Goal: Navigation & Orientation: Find specific page/section

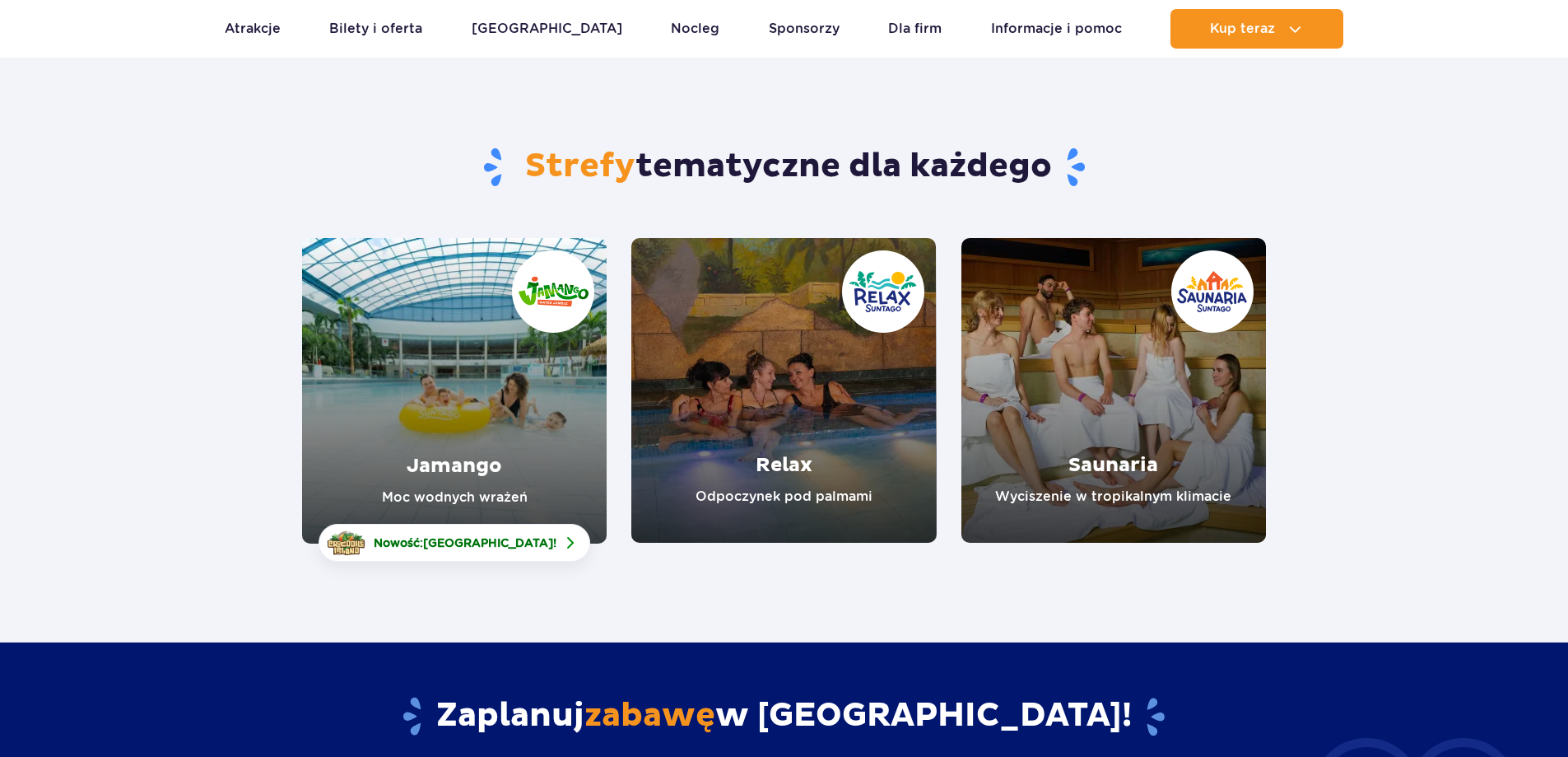
scroll to position [83, 0]
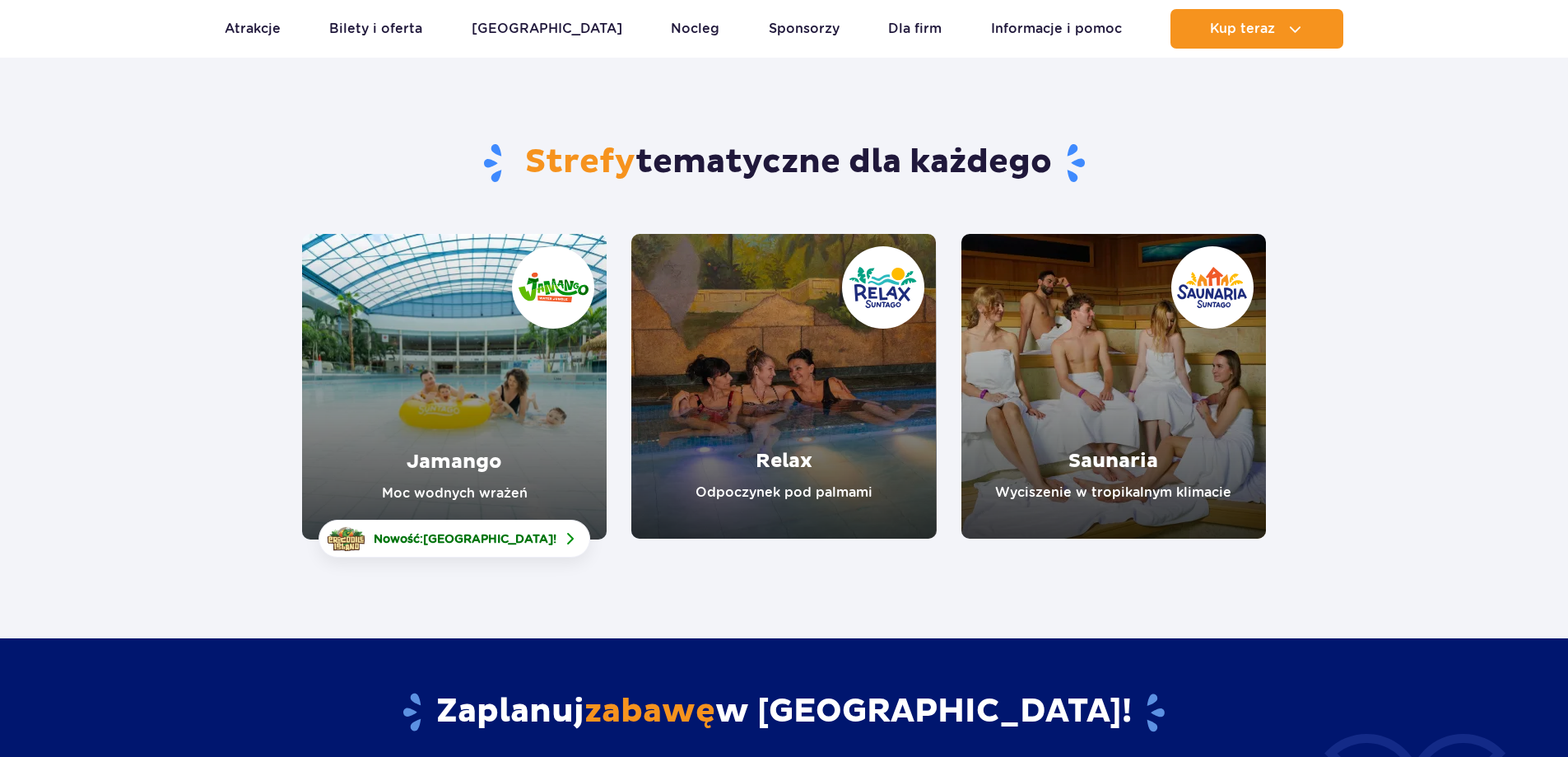
click at [333, 404] on link "Jamango" at bounding box center [454, 386] width 304 height 305
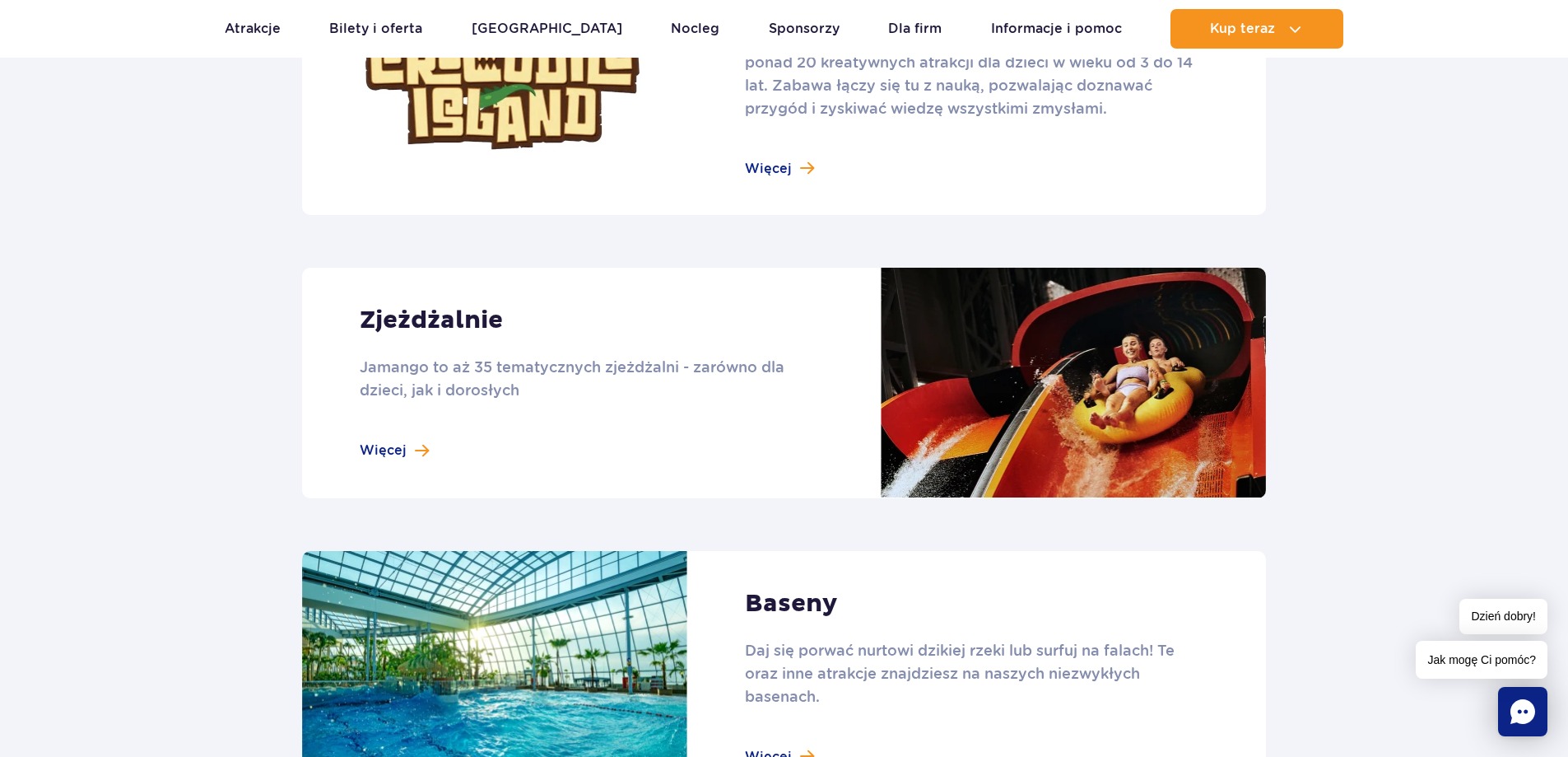
scroll to position [1236, 0]
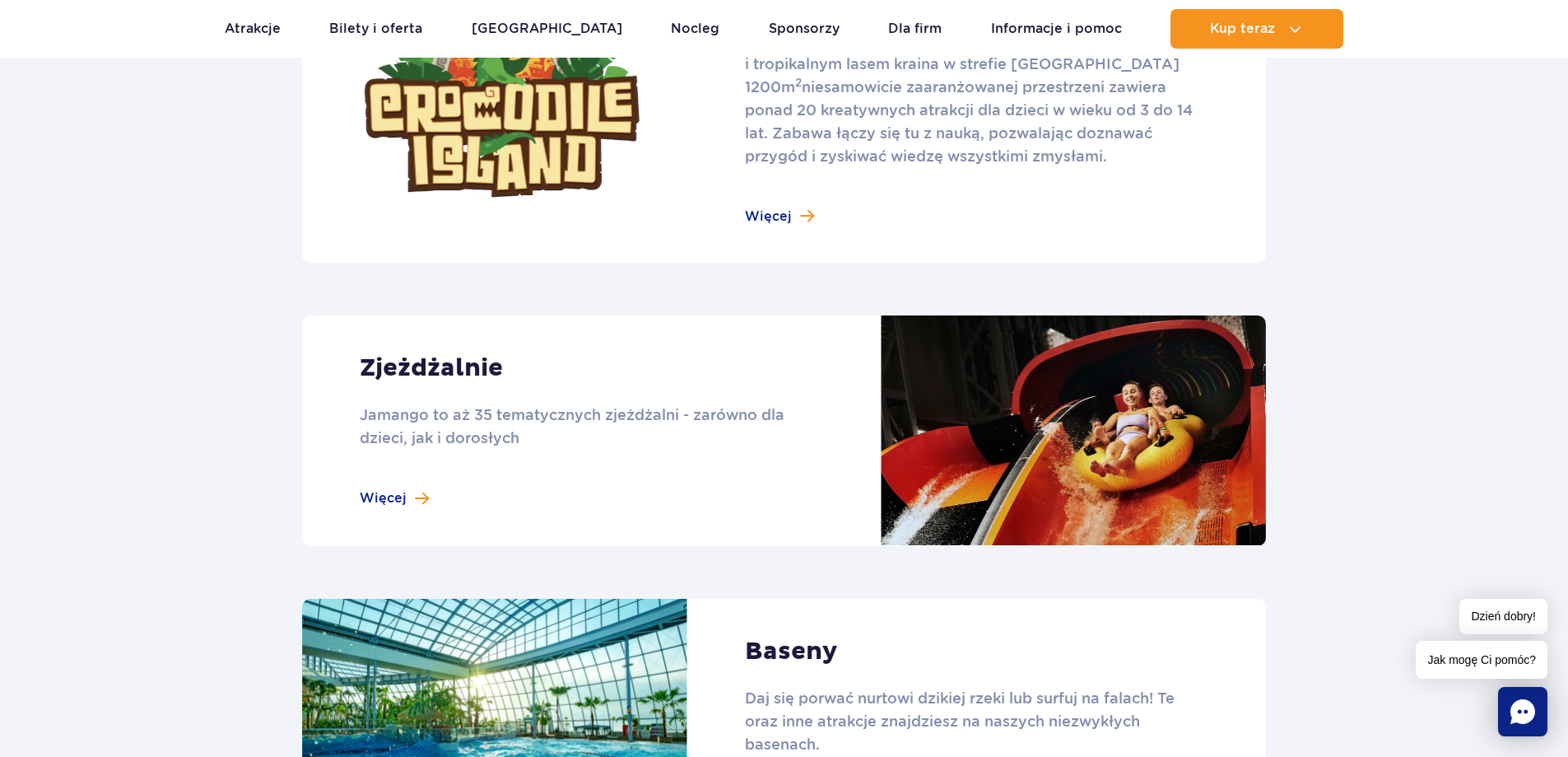
click at [435, 372] on link at bounding box center [784, 430] width 964 height 230
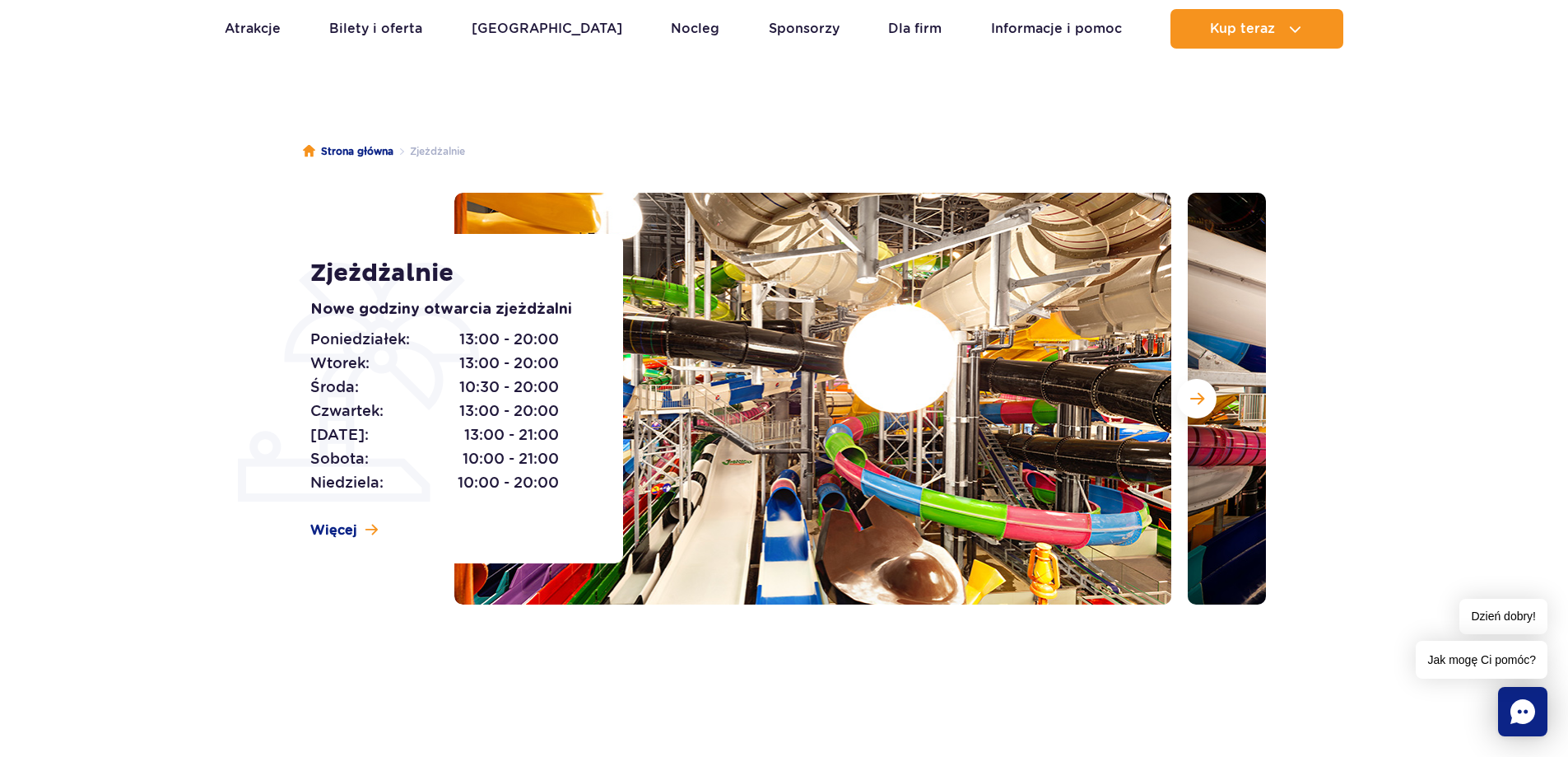
scroll to position [83, 0]
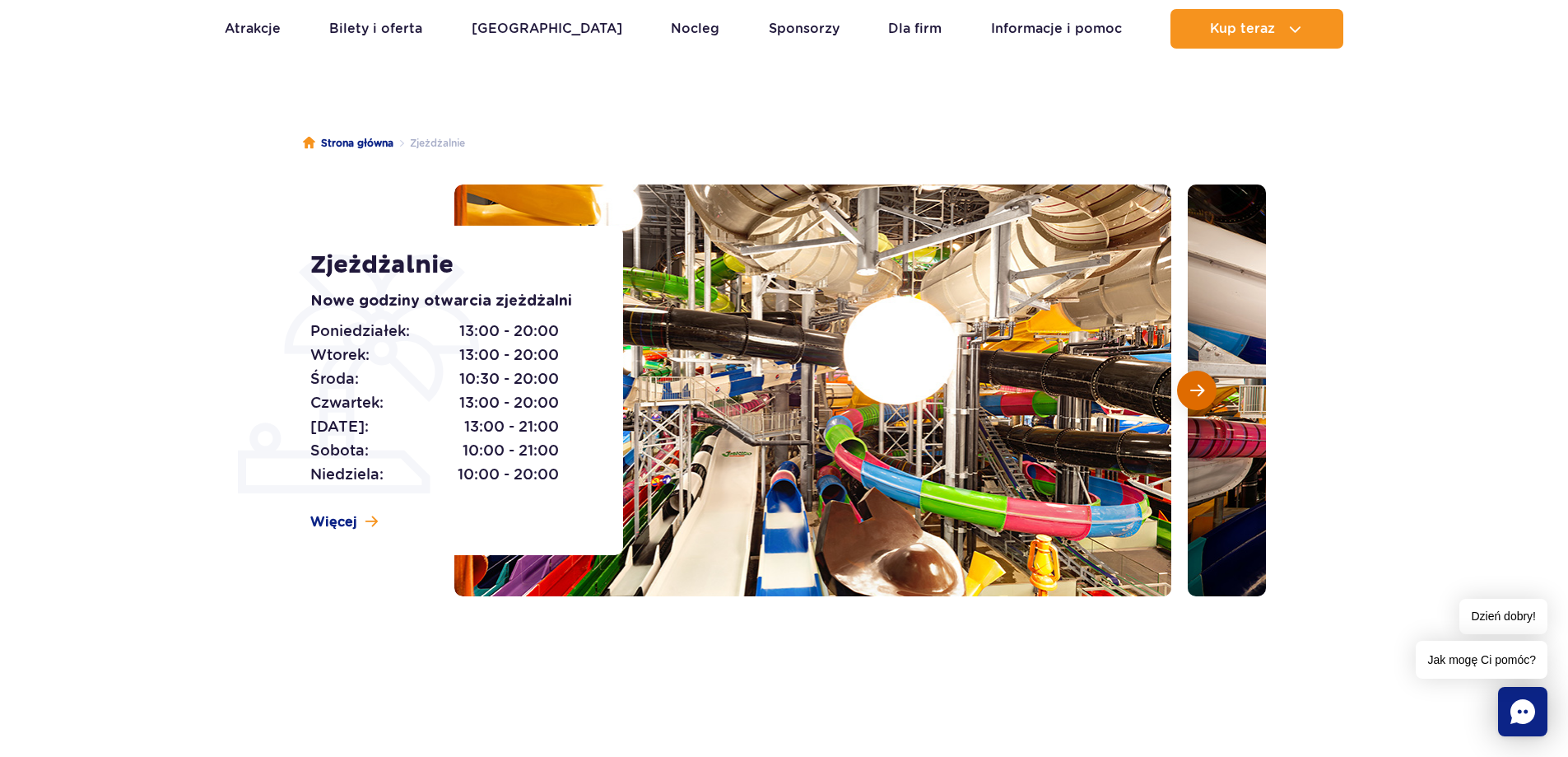
click at [1200, 383] on span "Następny slajd" at bounding box center [1197, 390] width 14 height 15
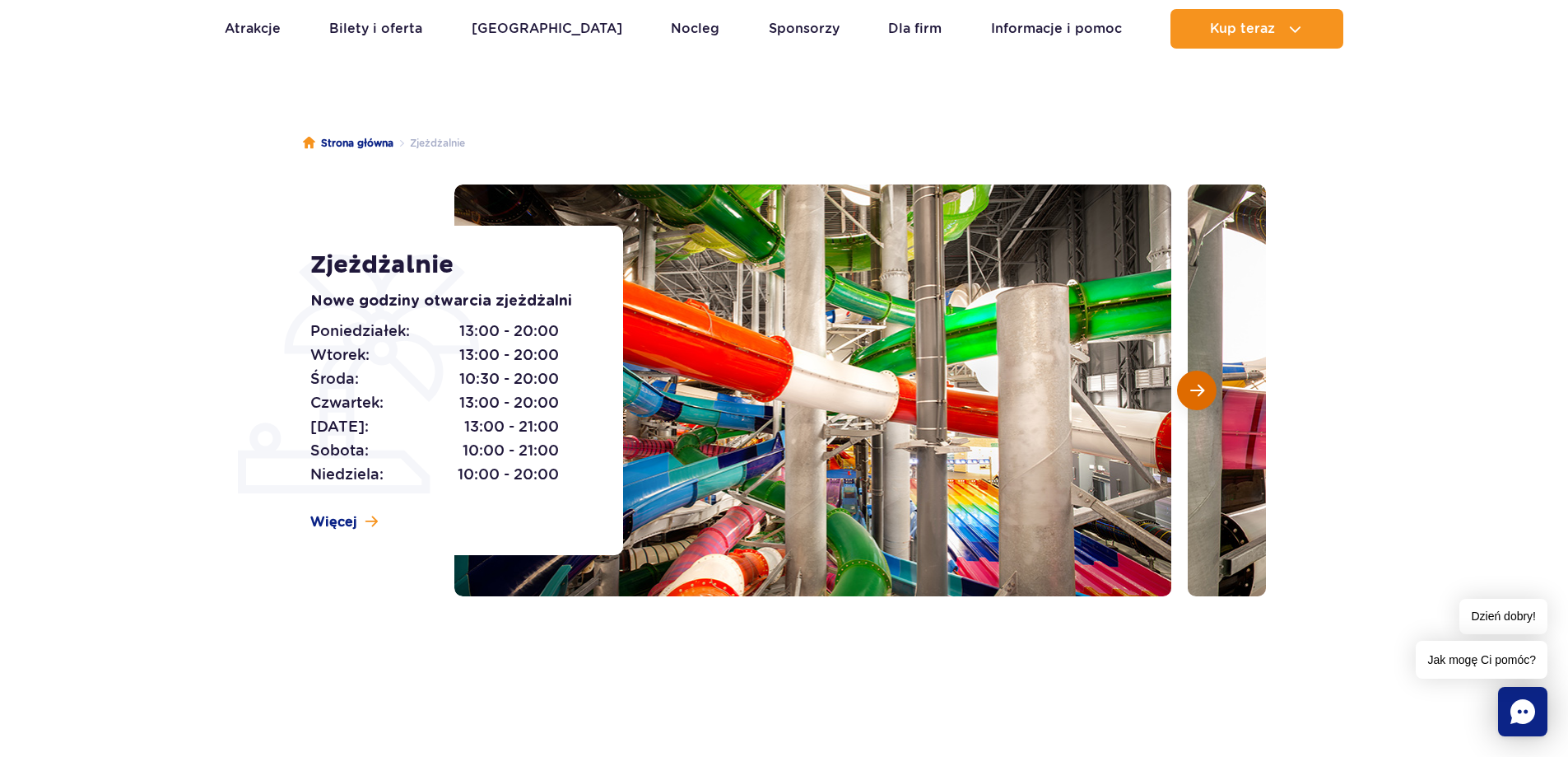
click at [1200, 383] on span "Następny slajd" at bounding box center [1197, 390] width 14 height 15
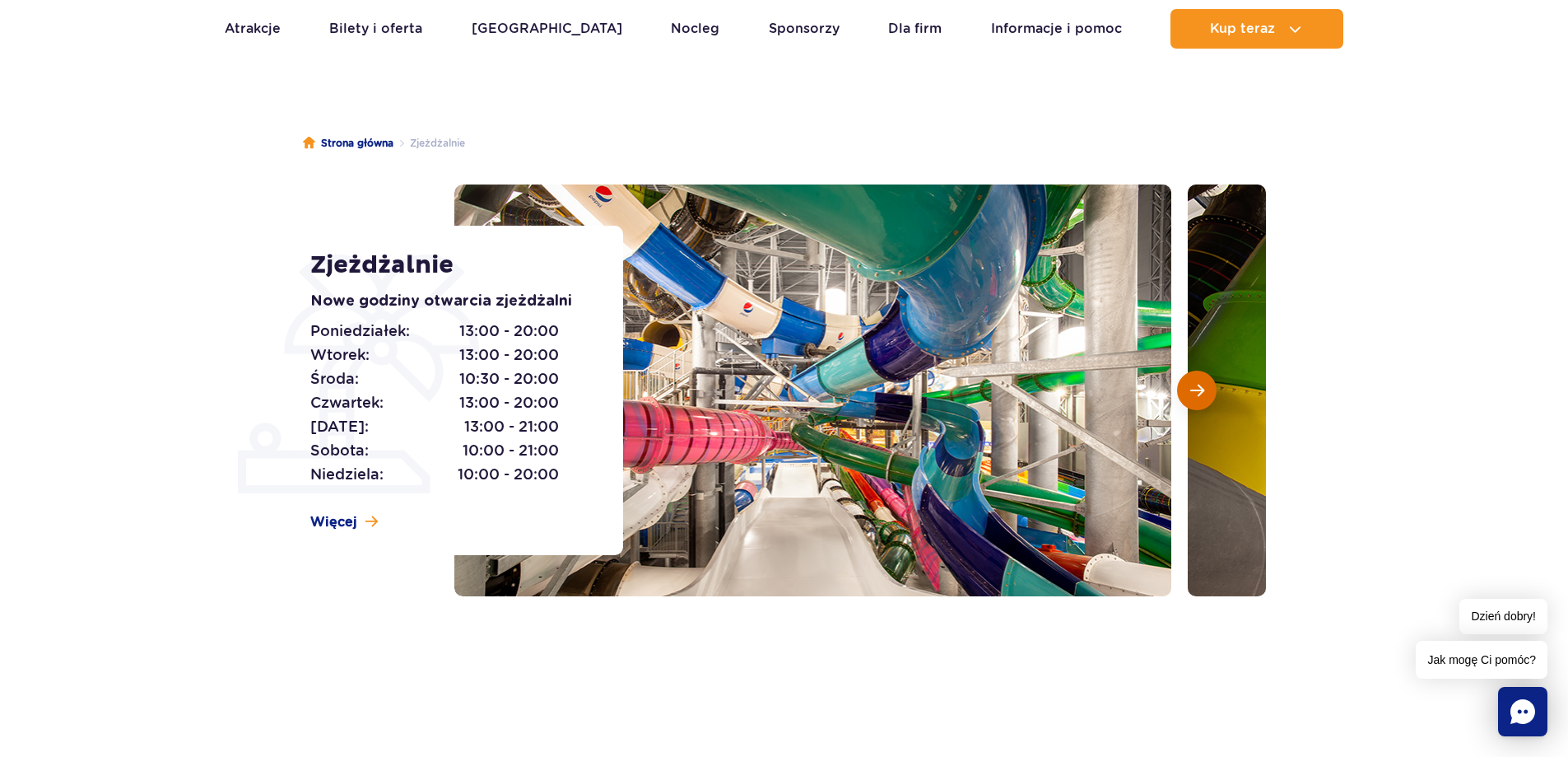
click at [1197, 374] on button "Następny slajd" at bounding box center [1197, 391] width 40 height 40
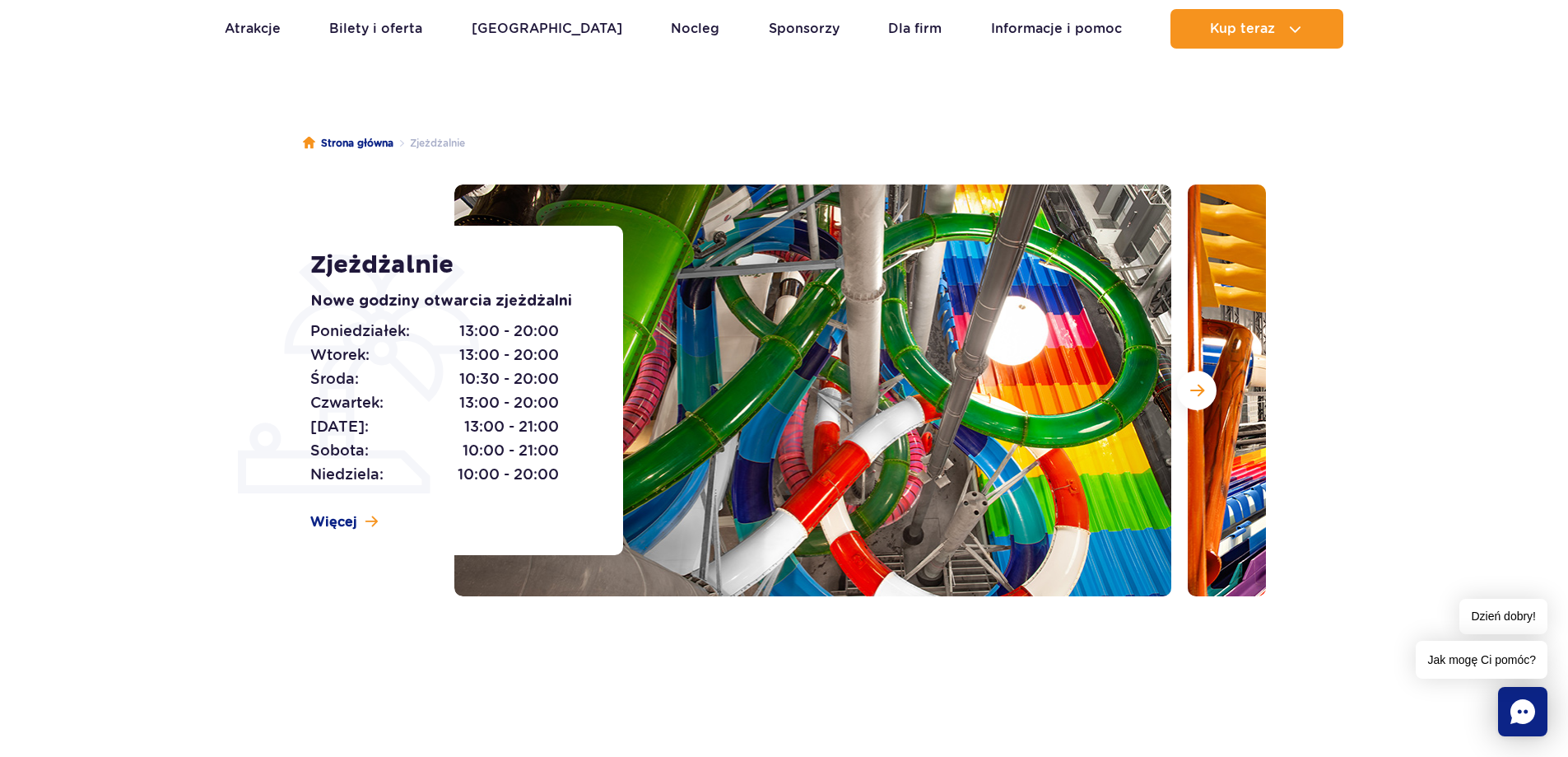
drag, startPoint x: 1197, startPoint y: 374, endPoint x: 1340, endPoint y: 440, distance: 157.5
click at [1346, 440] on section "Zjeżdżalnie Nowe godziny otwarcia zjeżdżalni Poniedziałek: 13:00 - 20:00 Wtorek…" at bounding box center [784, 391] width 1568 height 412
click at [1184, 394] on button "Następny slajd" at bounding box center [1197, 391] width 40 height 40
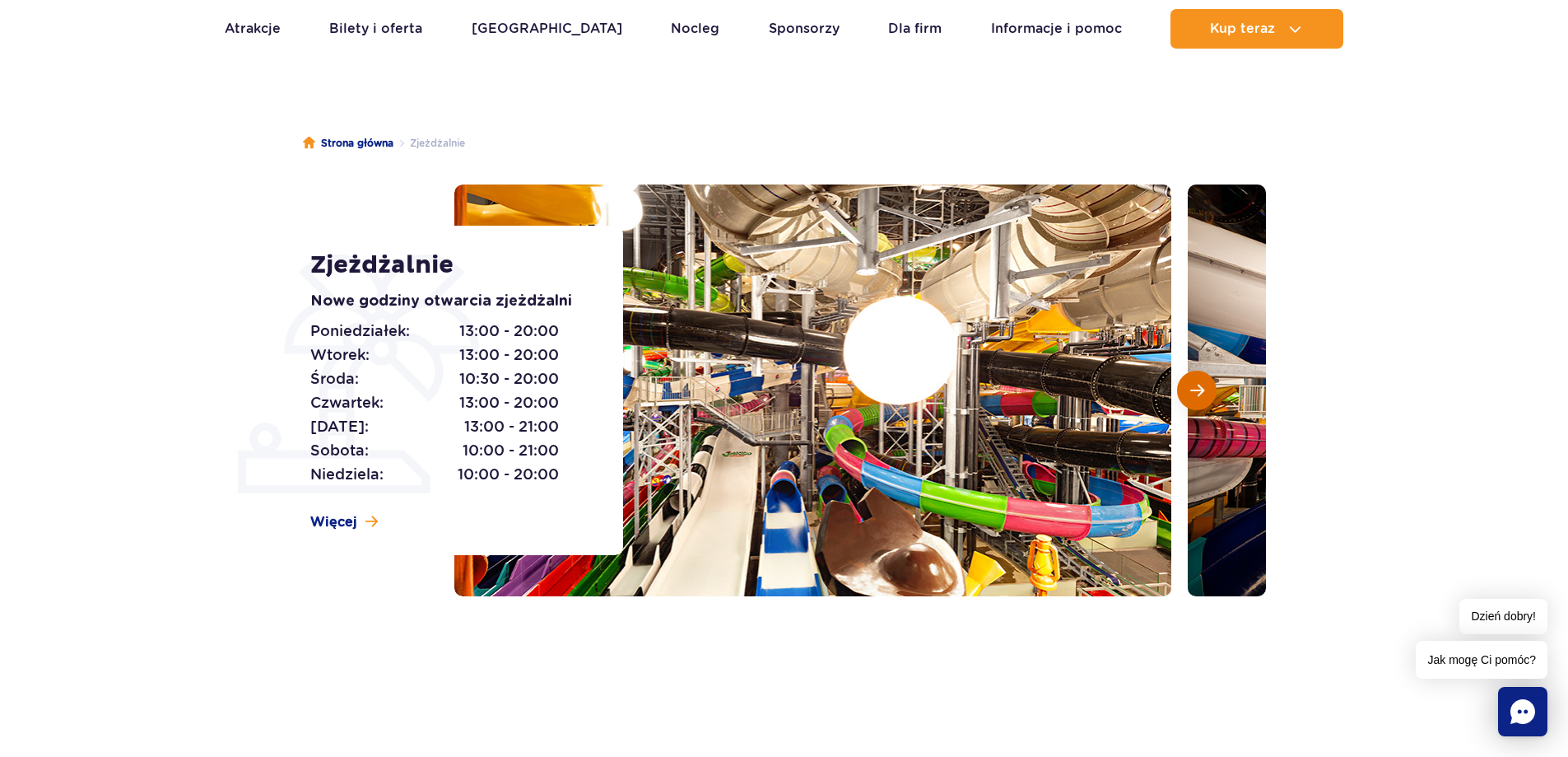
click at [1200, 388] on span "Następny slajd" at bounding box center [1197, 390] width 14 height 15
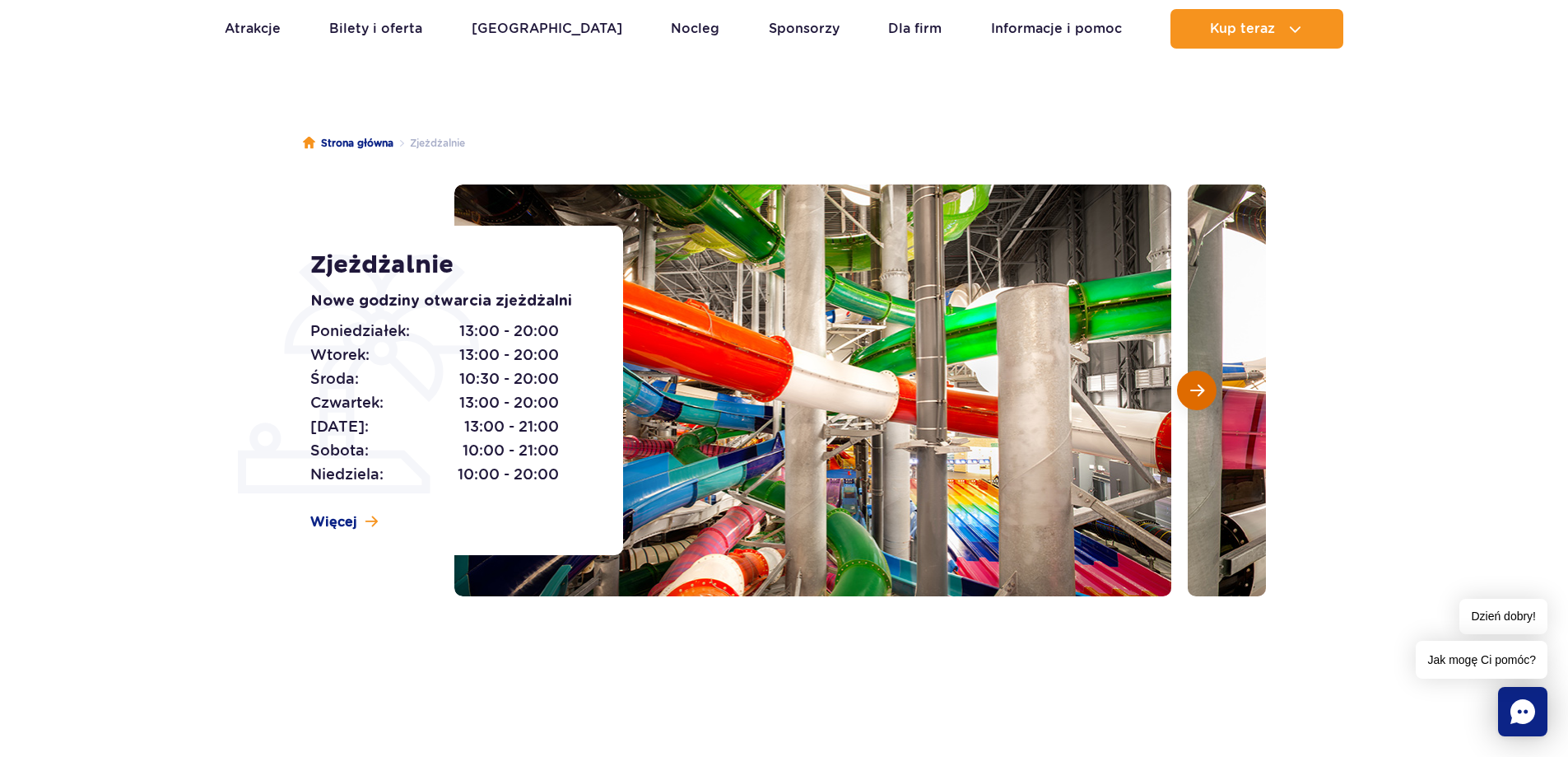
click at [1191, 392] on span "Następny slajd" at bounding box center [1197, 390] width 14 height 15
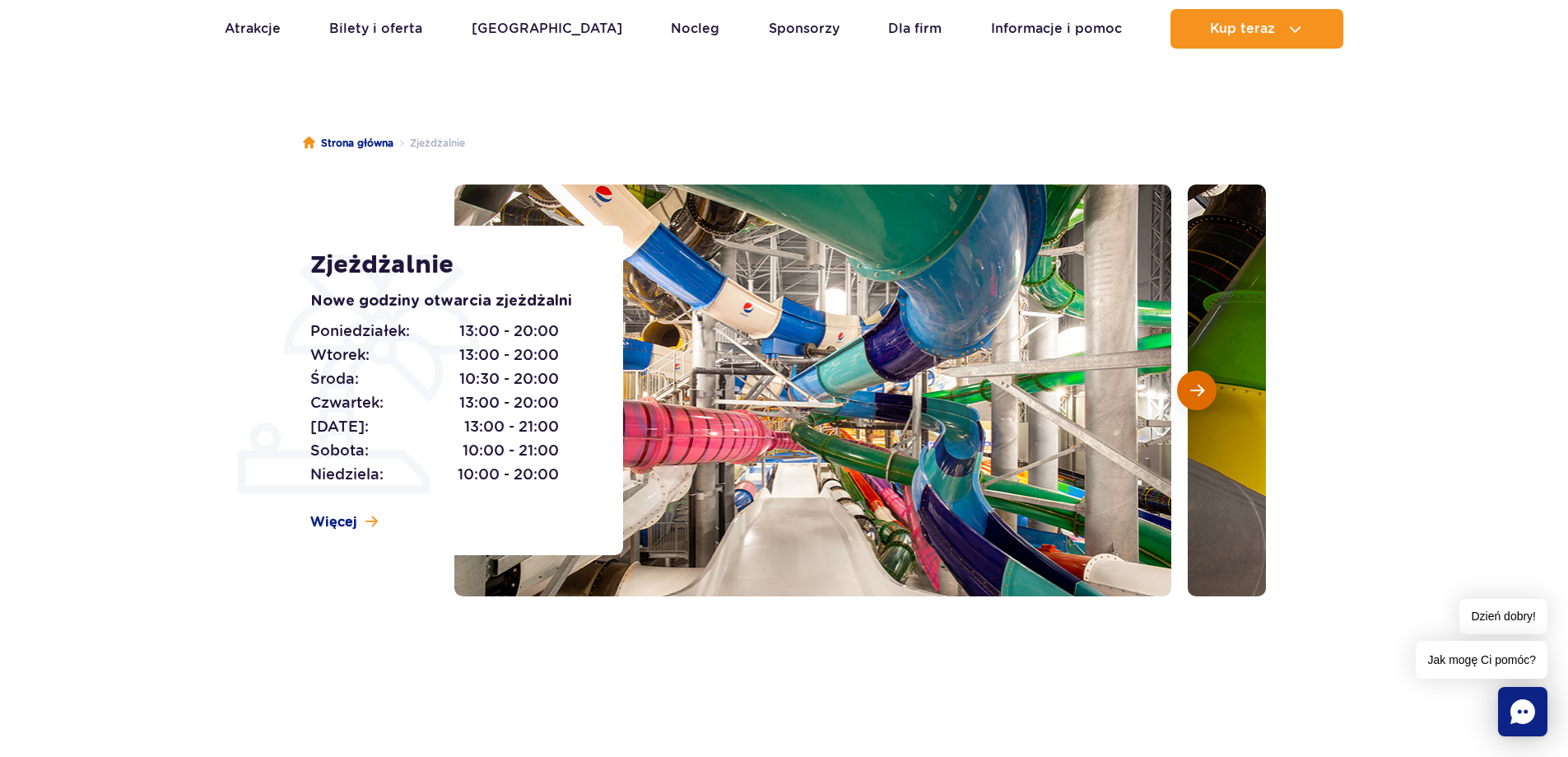
click at [1192, 392] on span "Następny slajd" at bounding box center [1197, 390] width 14 height 15
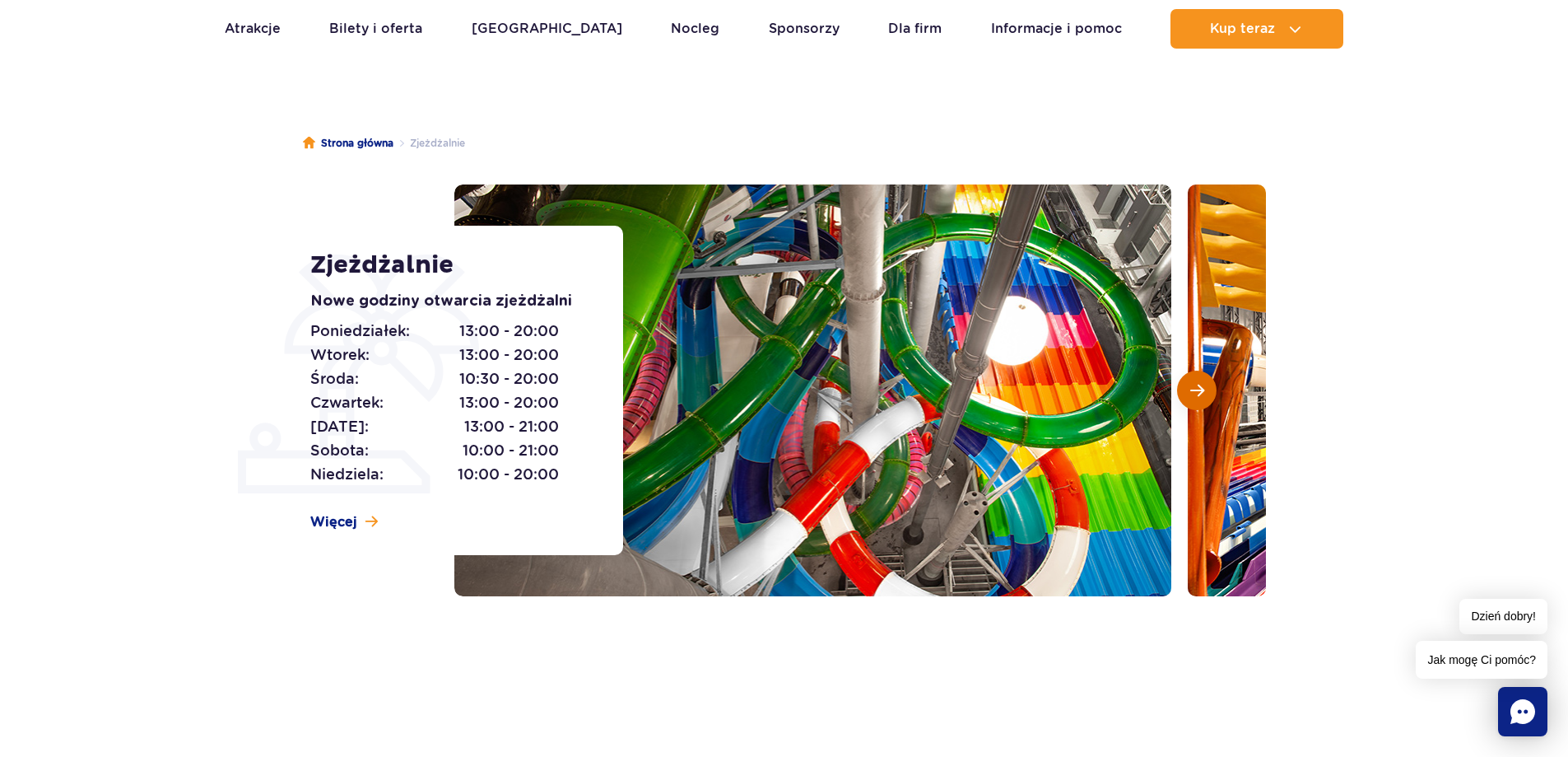
click at [1192, 392] on span "Następny slajd" at bounding box center [1197, 390] width 14 height 15
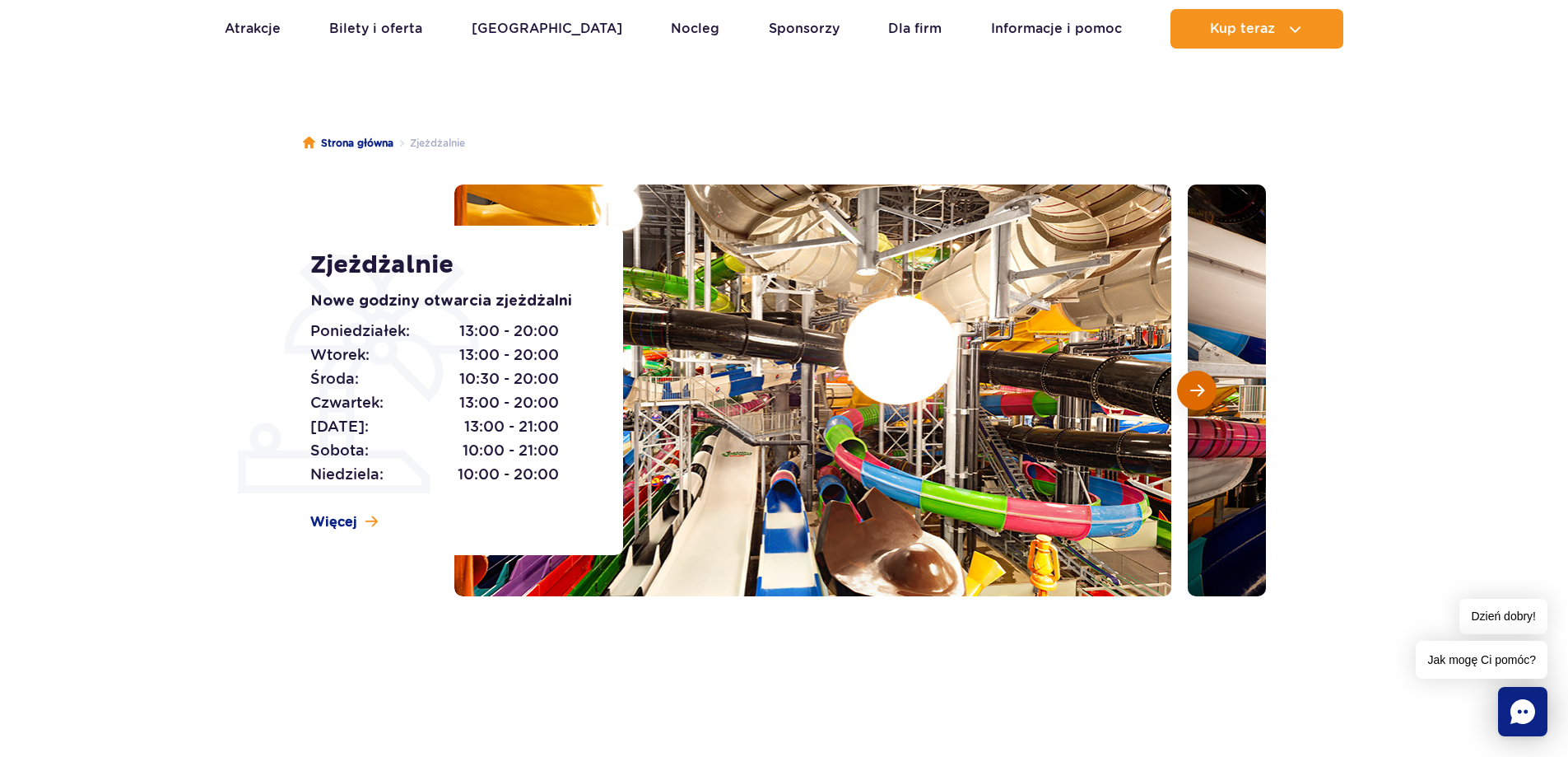
click at [1192, 392] on span "Następny slajd" at bounding box center [1197, 390] width 14 height 15
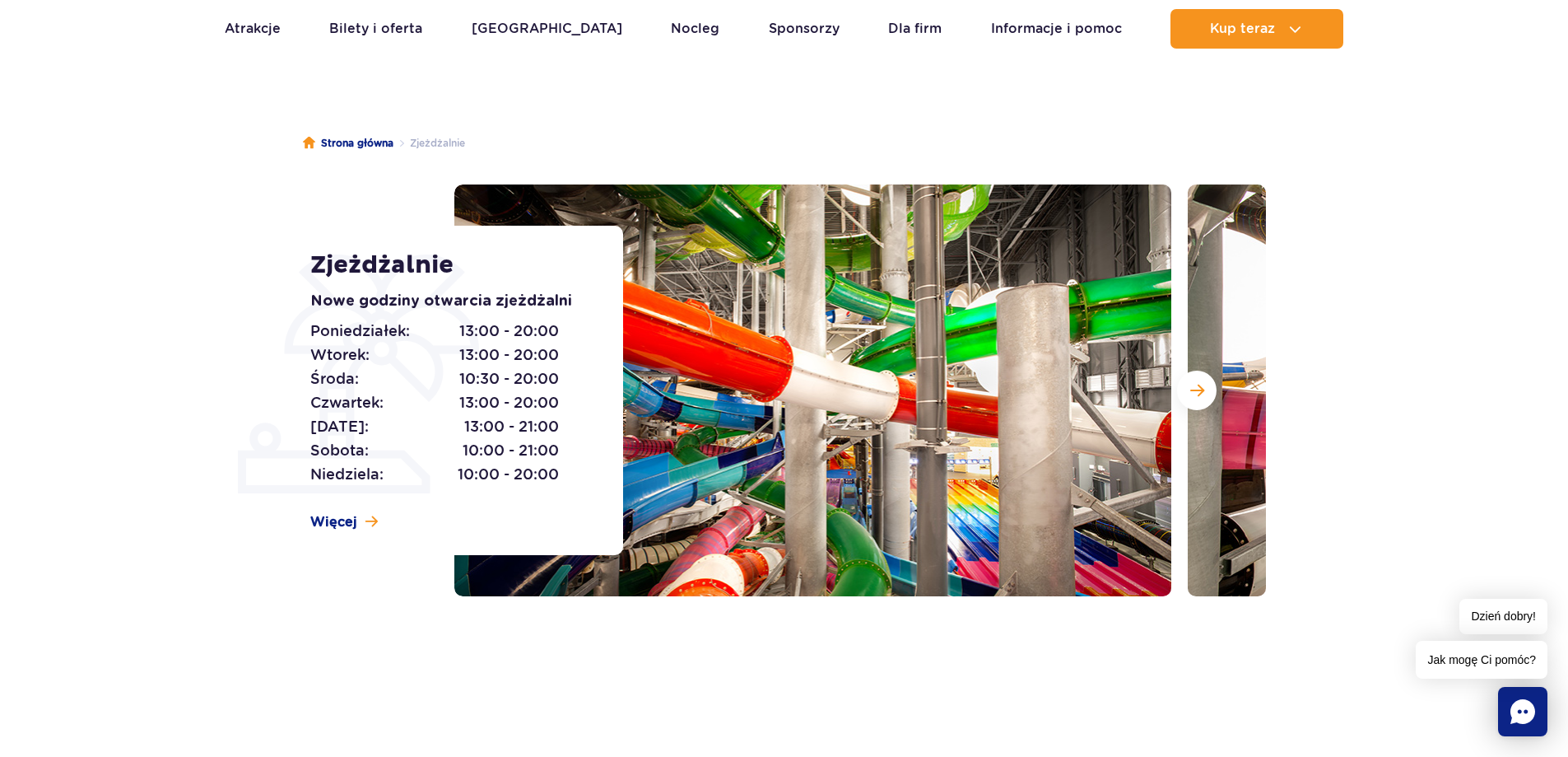
drag, startPoint x: 1191, startPoint y: 392, endPoint x: 1279, endPoint y: 374, distance: 89.8
click at [1277, 375] on div "Zjeżdżalnie Nowe godziny otwarcia zjeżdżalni Poniedziałek: 13:00 - 20:00 Wtorek…" at bounding box center [784, 391] width 989 height 412
click at [1197, 388] on span "Następny slajd" at bounding box center [1197, 390] width 14 height 15
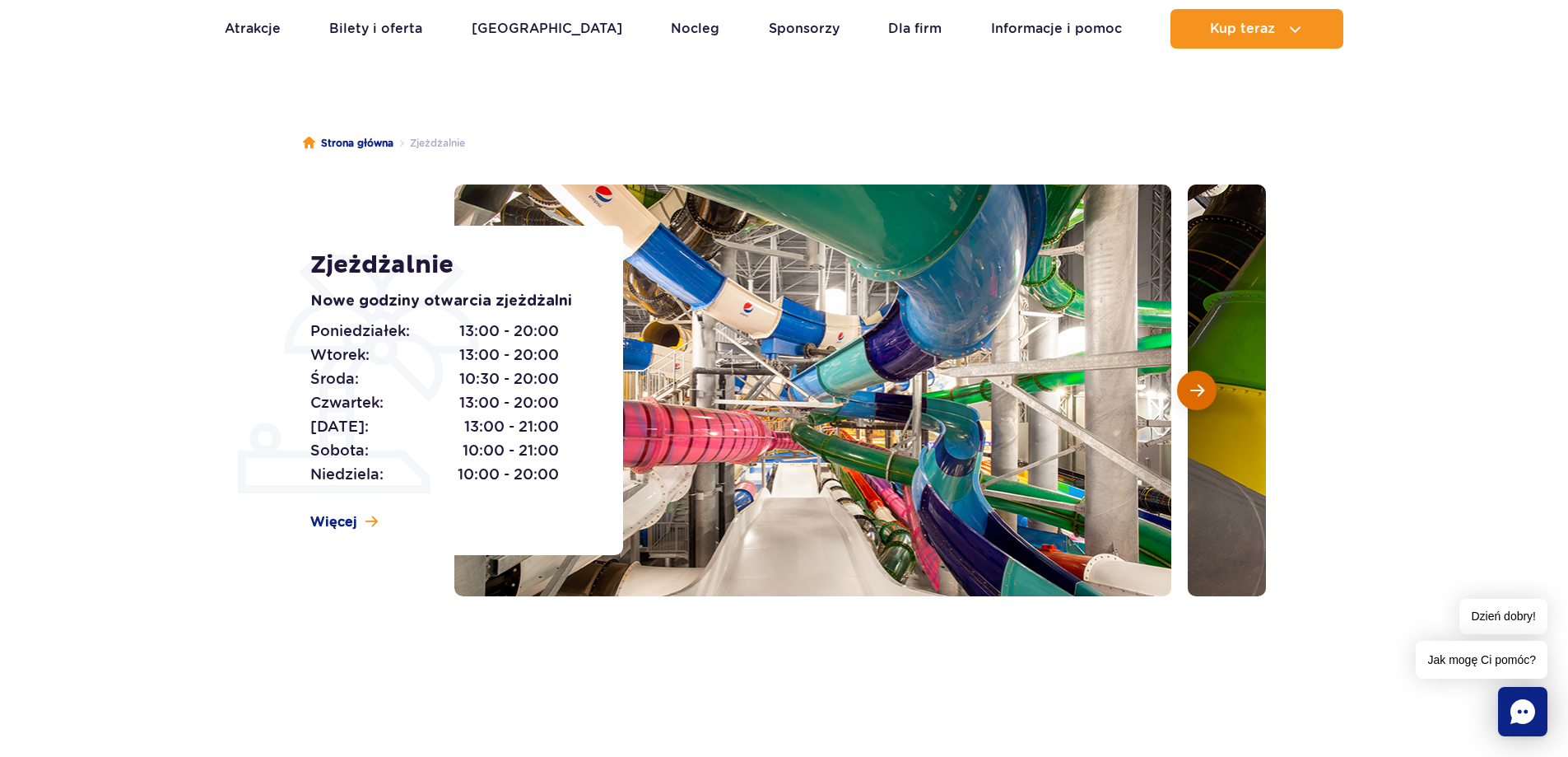
click at [1188, 380] on button "Następny slajd" at bounding box center [1197, 391] width 40 height 40
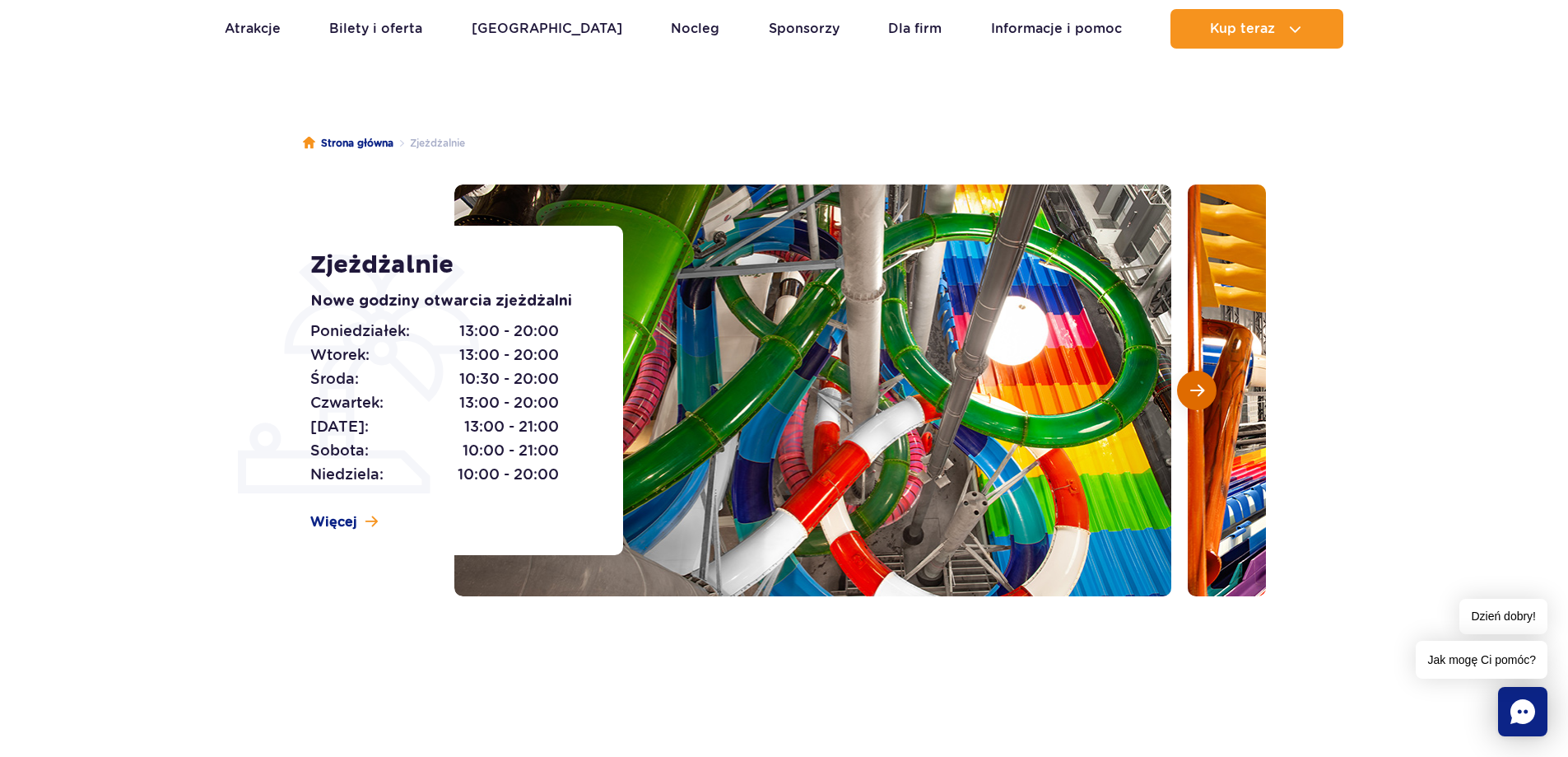
click at [1182, 383] on button "Następny slajd" at bounding box center [1197, 391] width 40 height 40
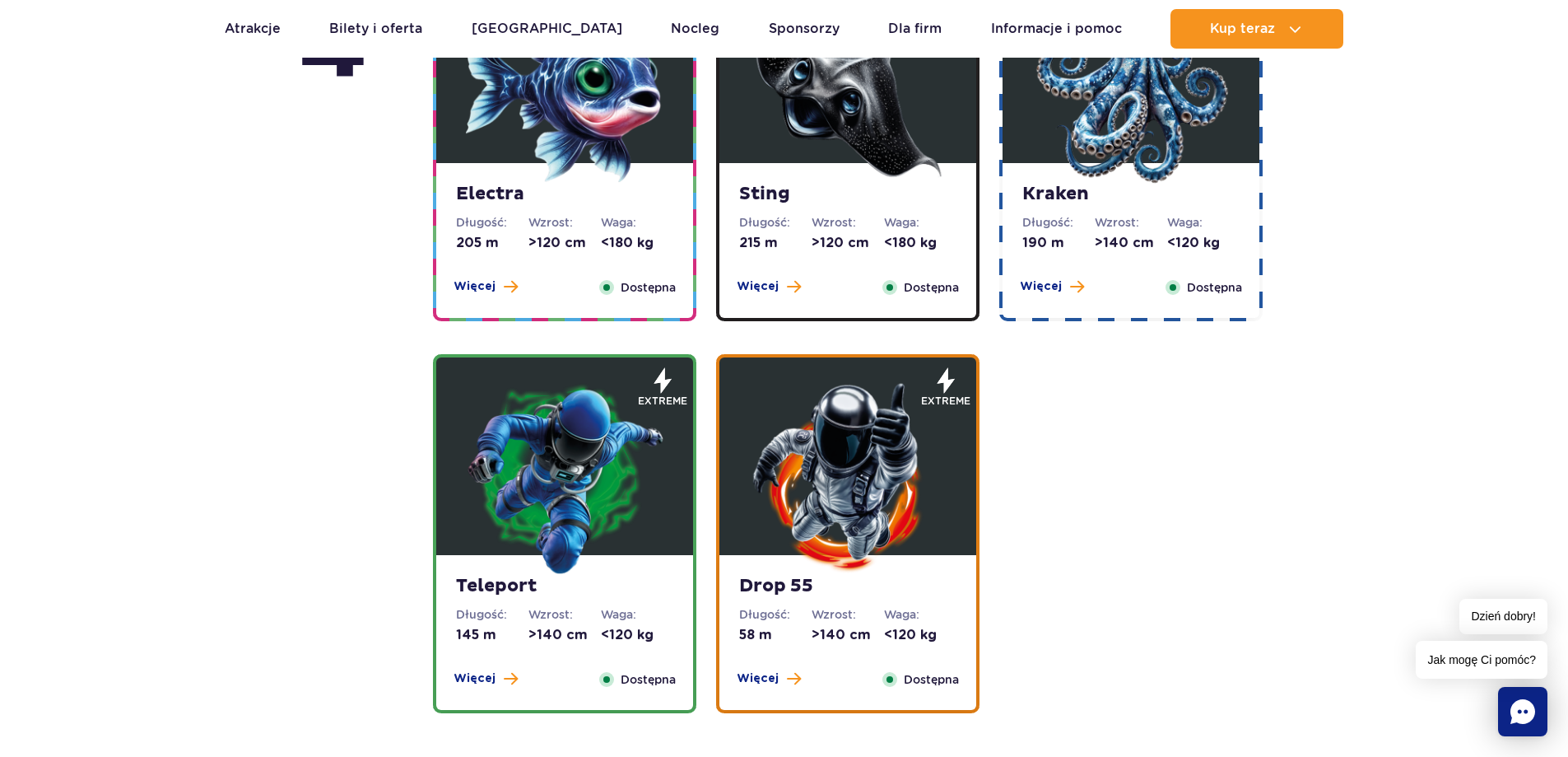
scroll to position [1730, 0]
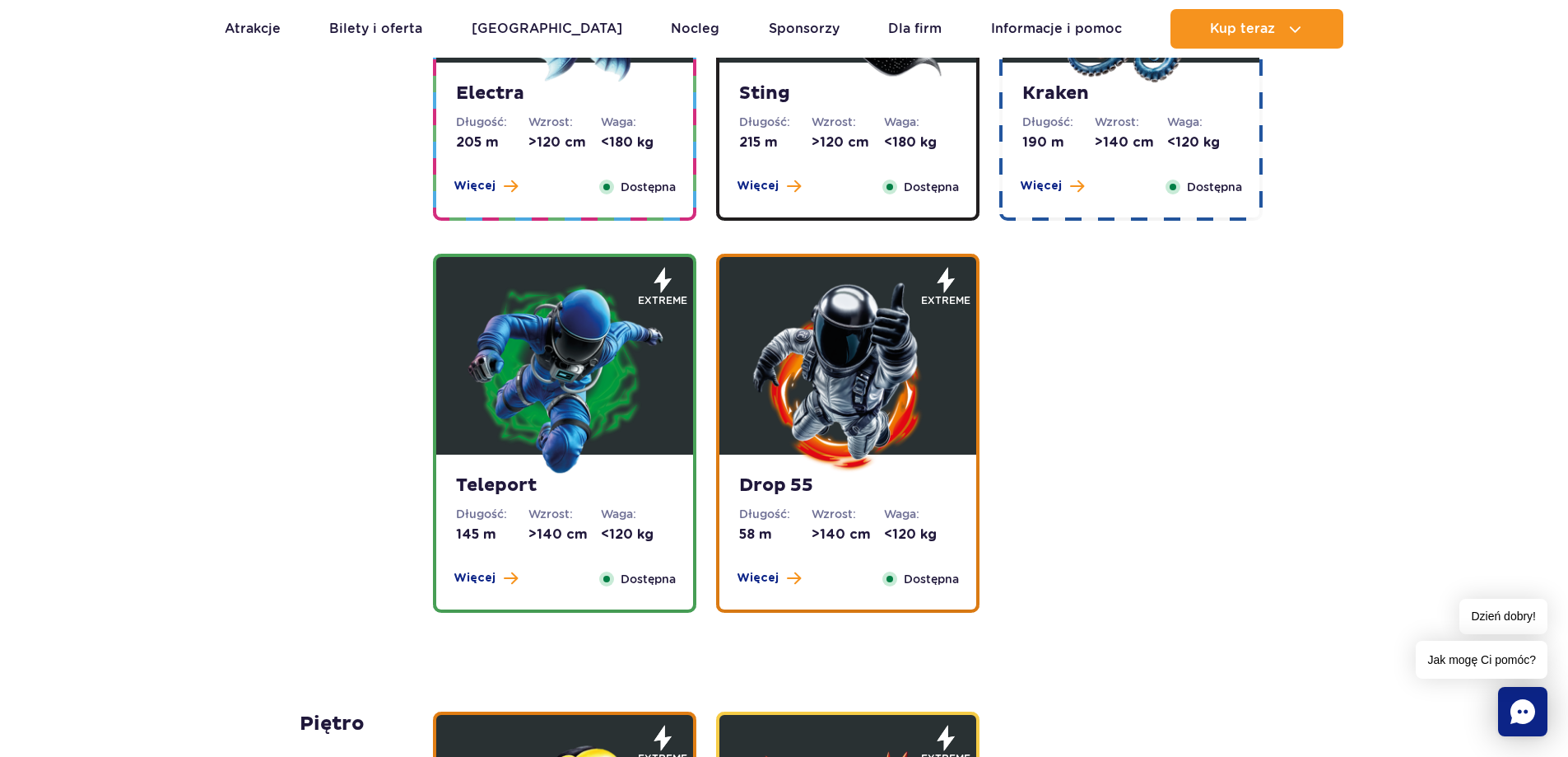
click at [590, 436] on img at bounding box center [565, 376] width 197 height 197
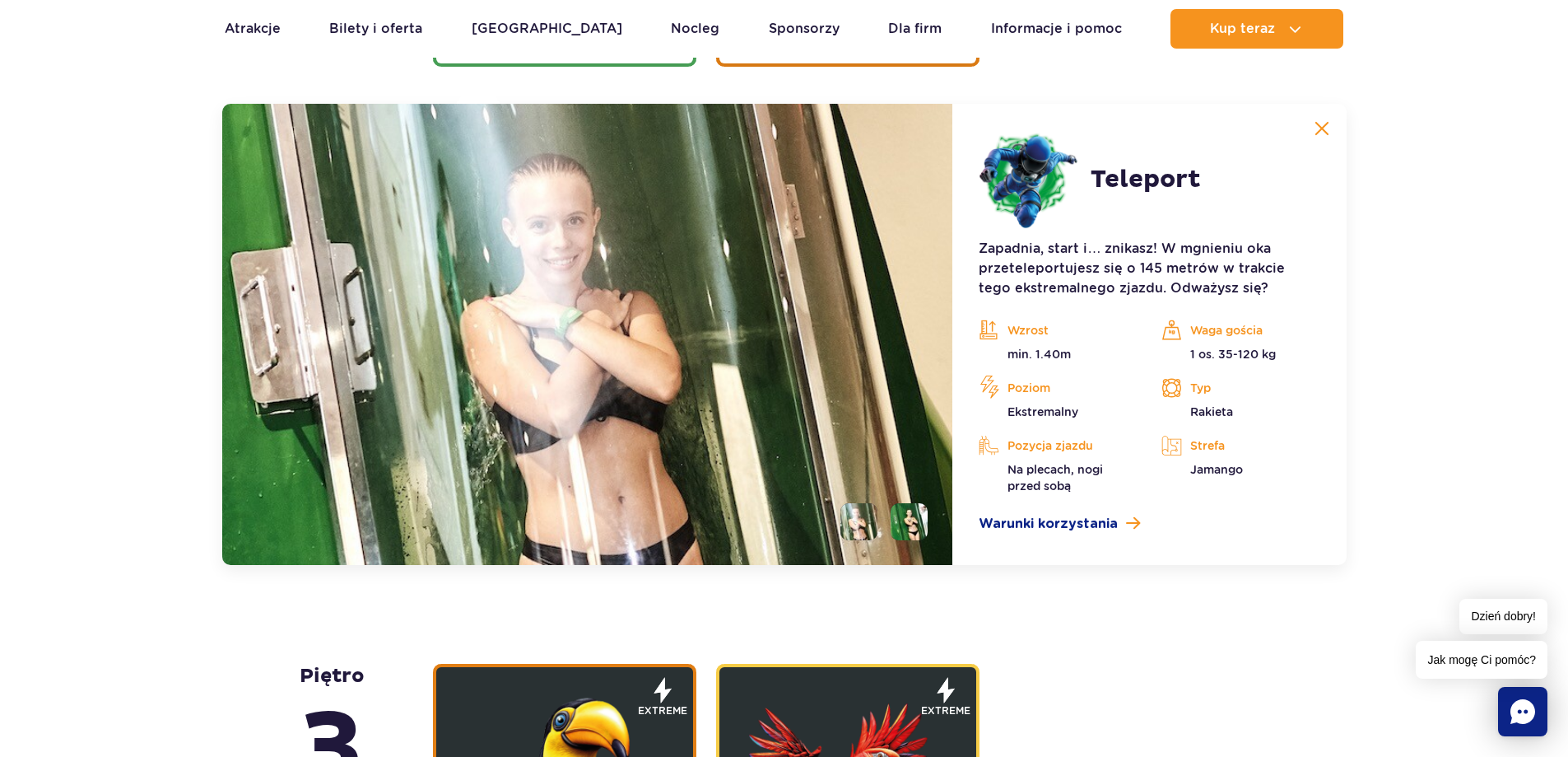
scroll to position [2362, 0]
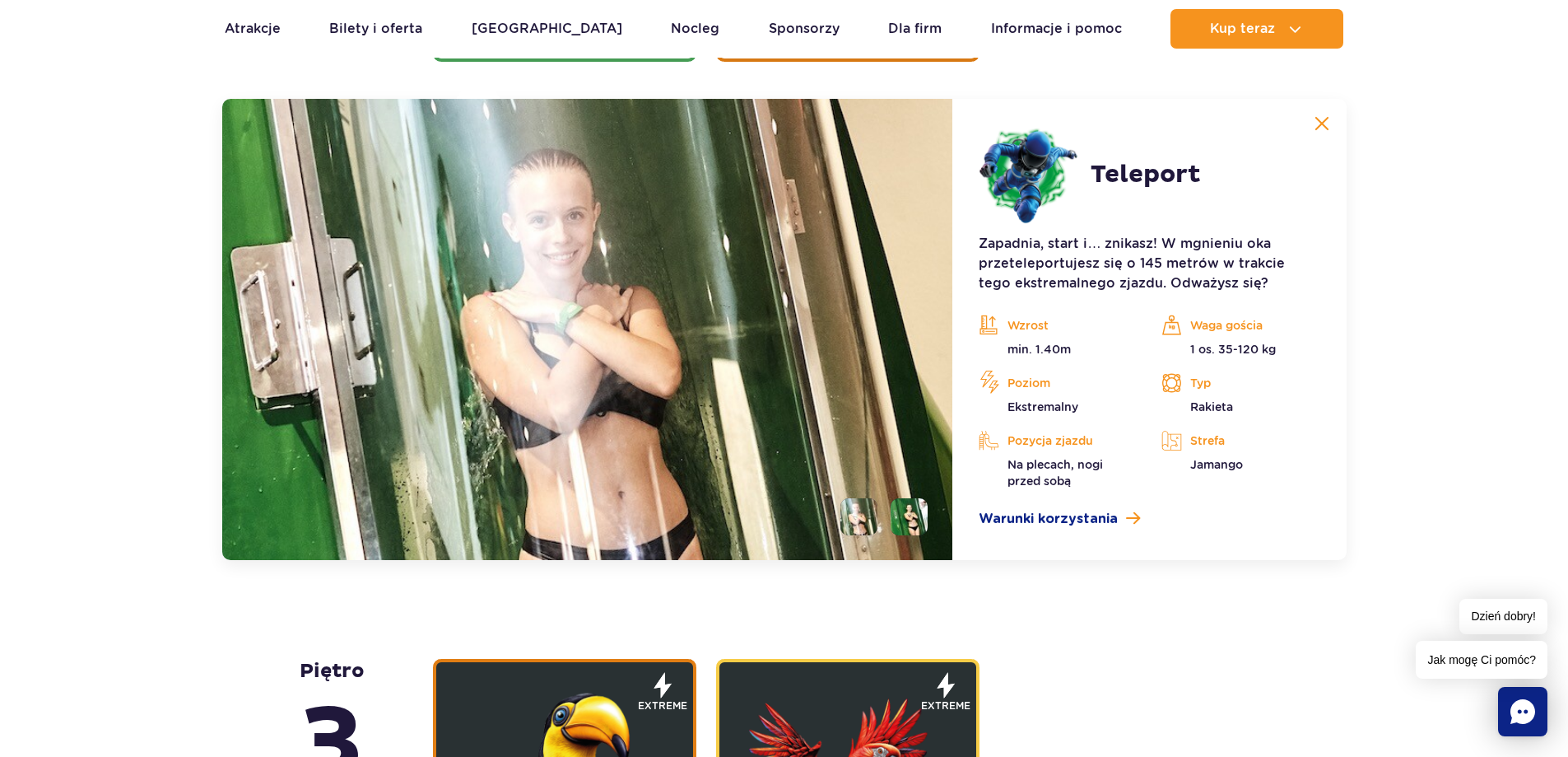
click at [909, 523] on li at bounding box center [909, 516] width 37 height 37
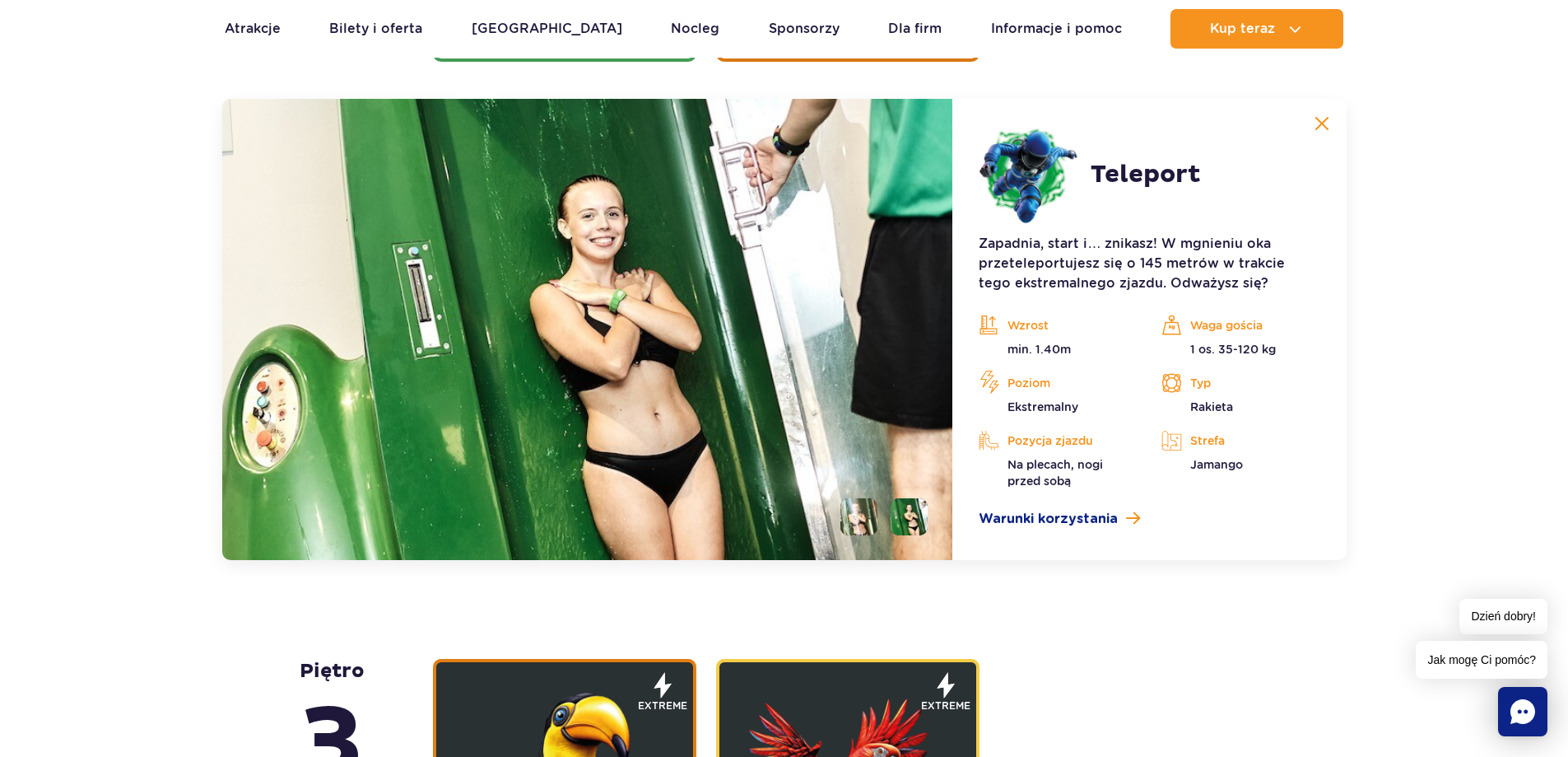
click at [871, 521] on li at bounding box center [859, 516] width 37 height 37
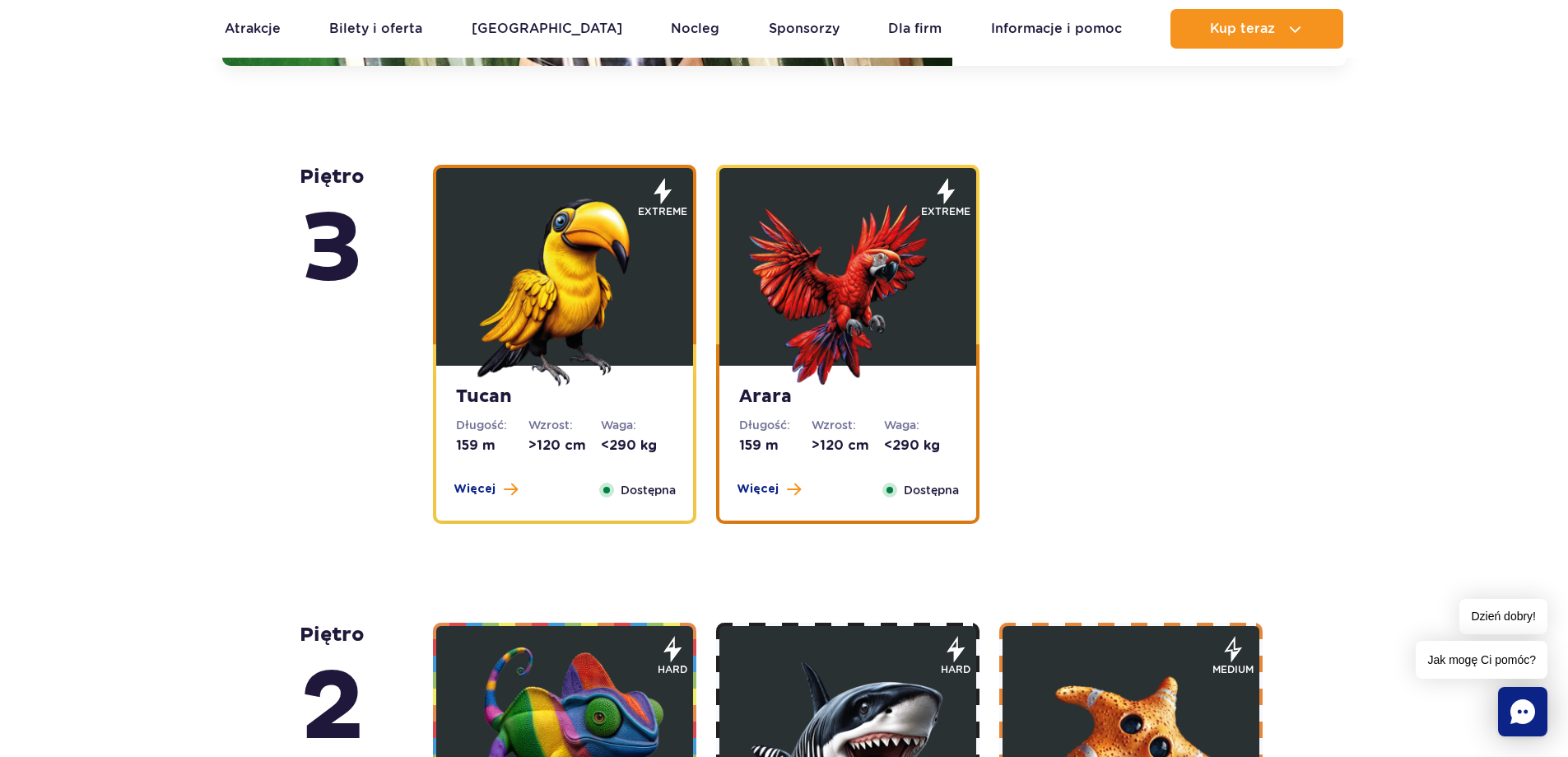
click at [515, 306] on img at bounding box center [565, 287] width 197 height 197
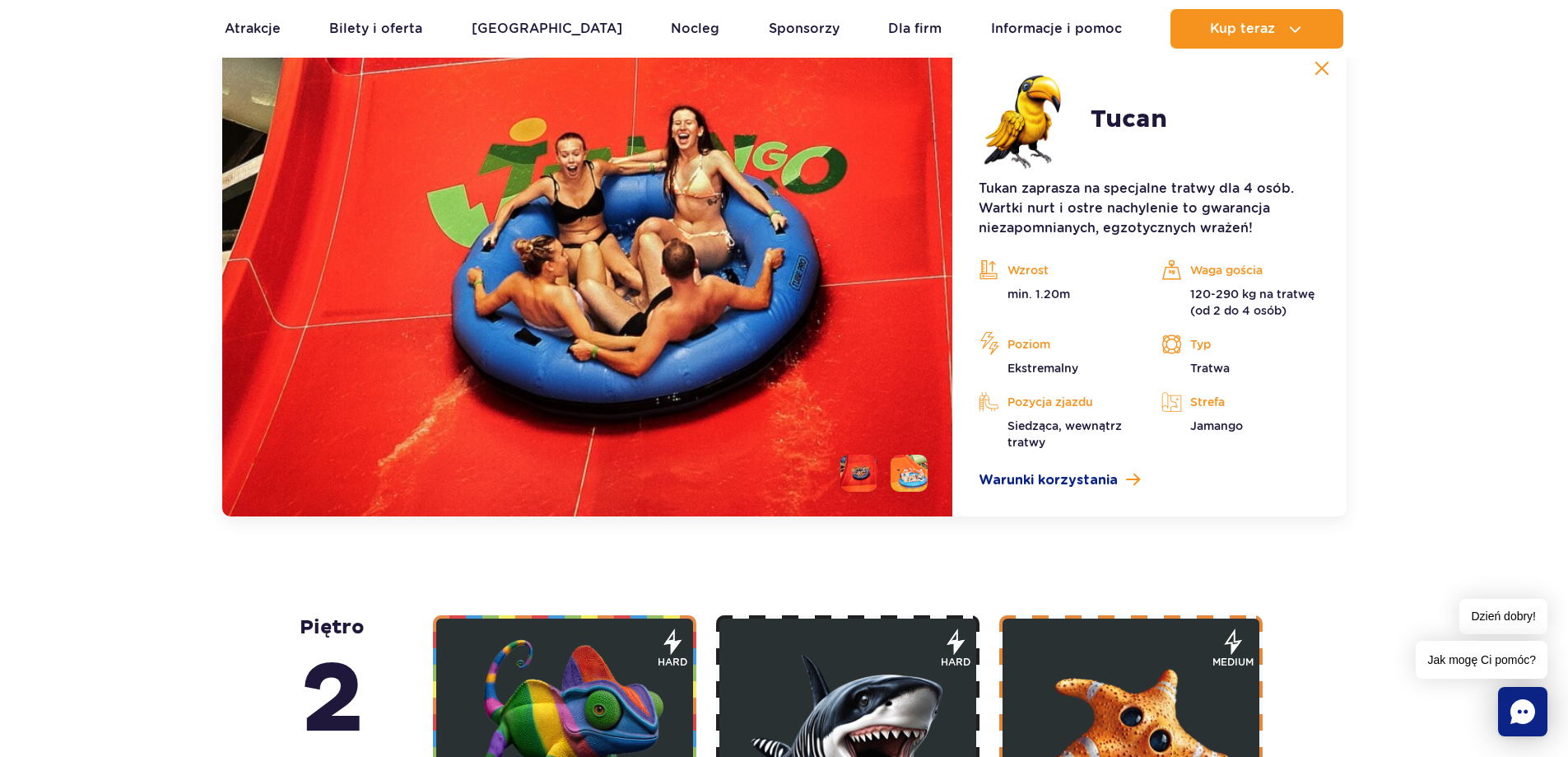
scroll to position [2903, 0]
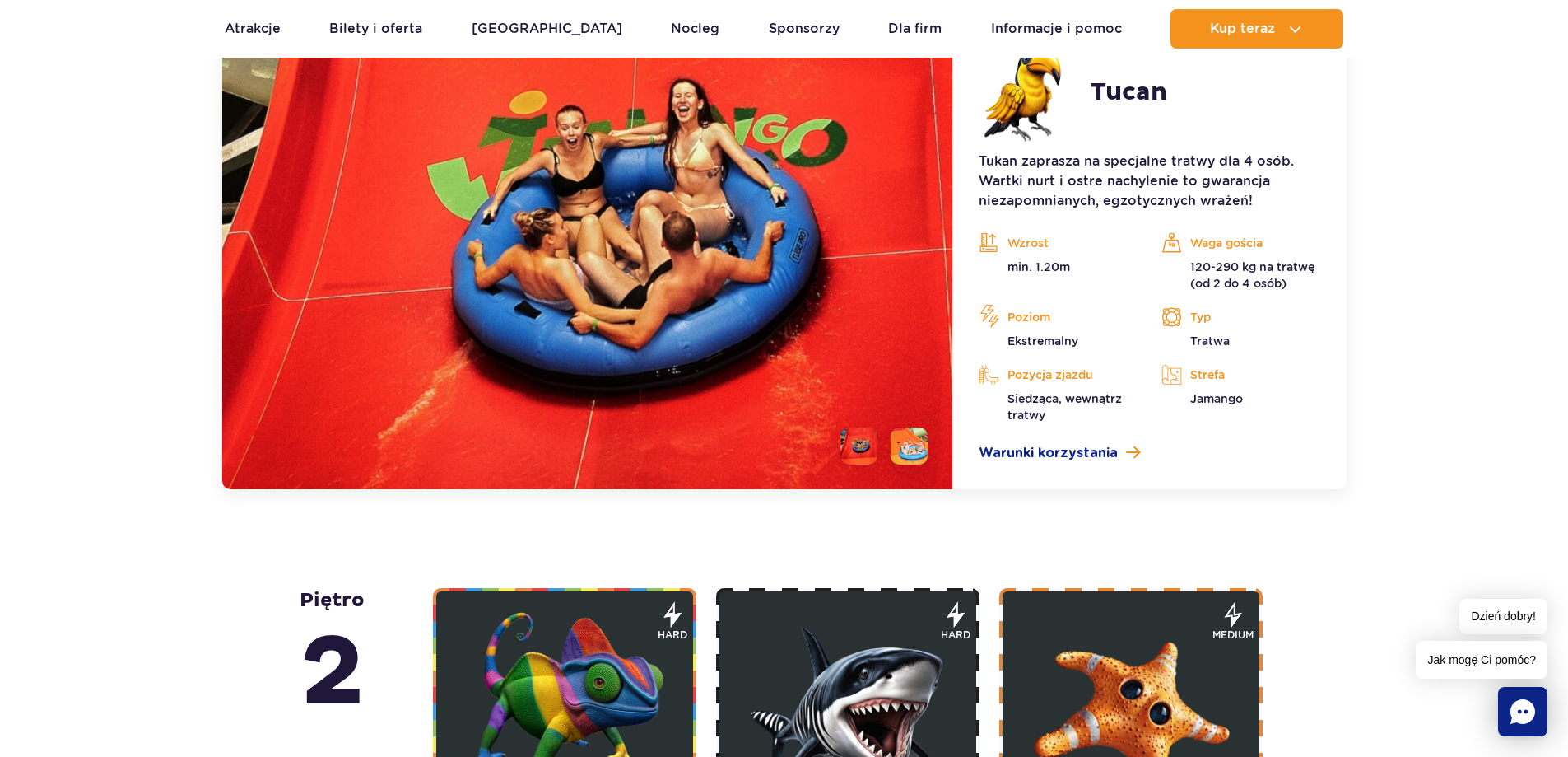
click at [922, 433] on li at bounding box center [909, 446] width 37 height 37
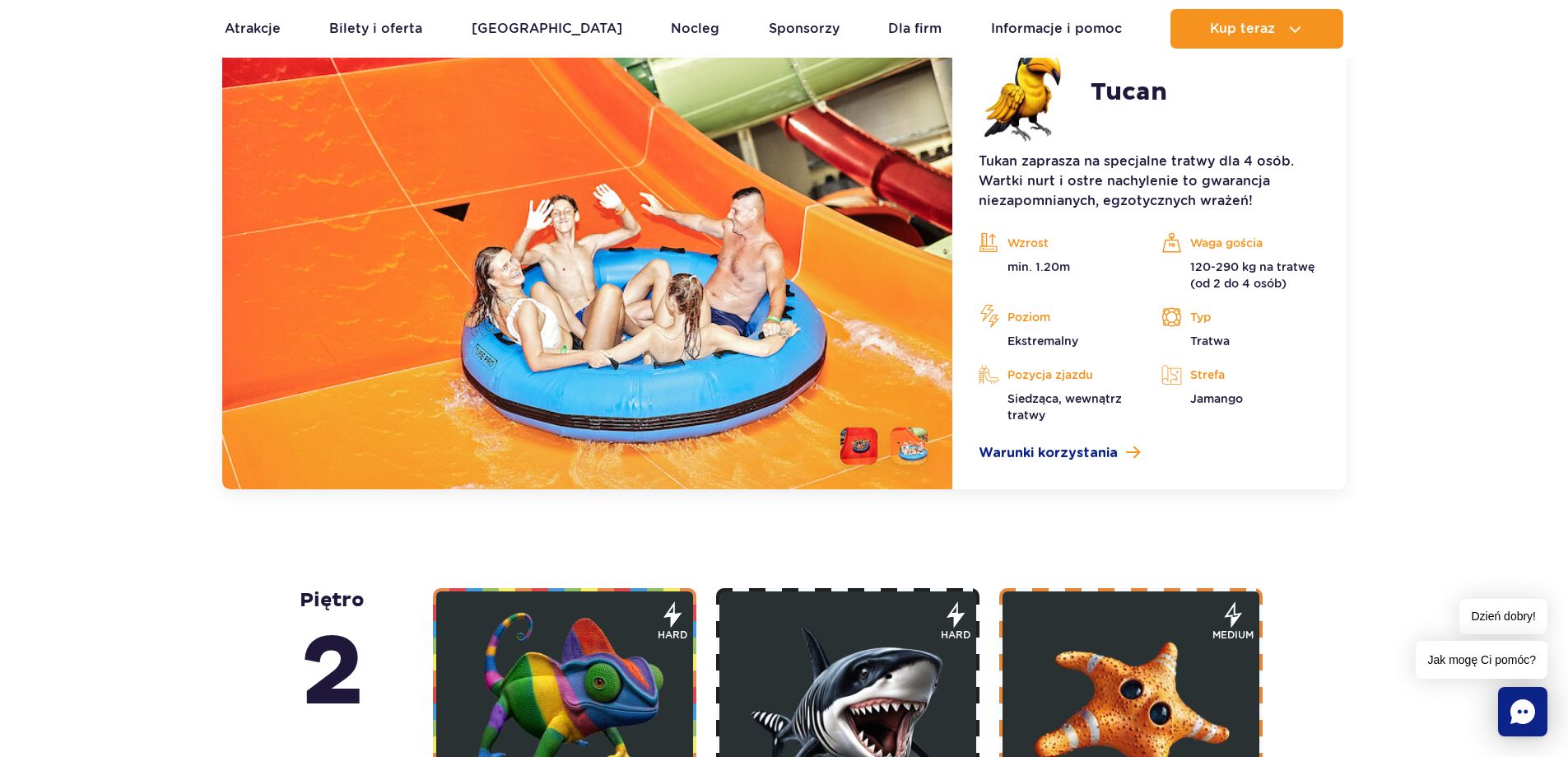
click at [852, 447] on li at bounding box center [859, 446] width 37 height 37
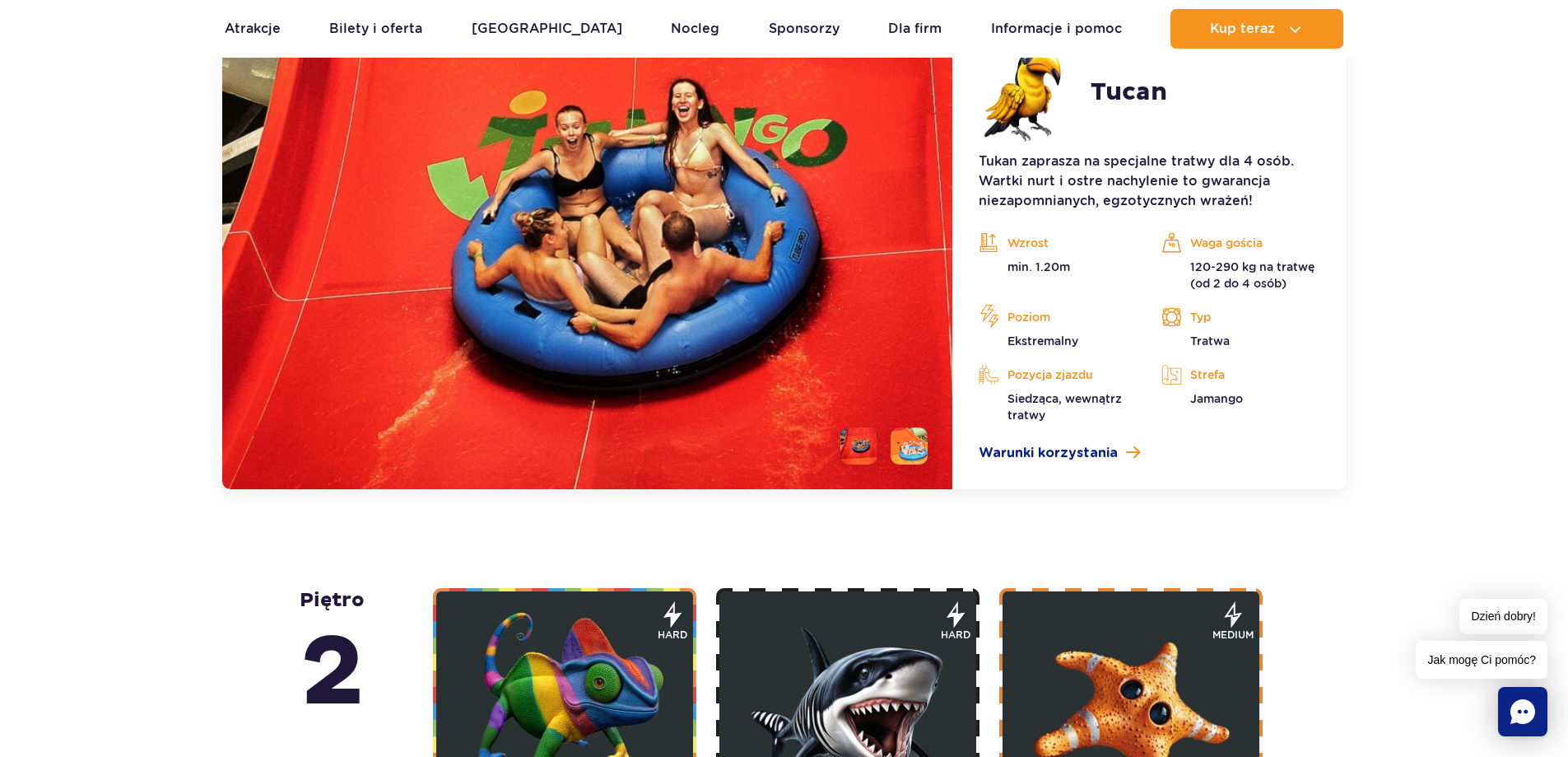
click at [924, 445] on li at bounding box center [909, 446] width 37 height 37
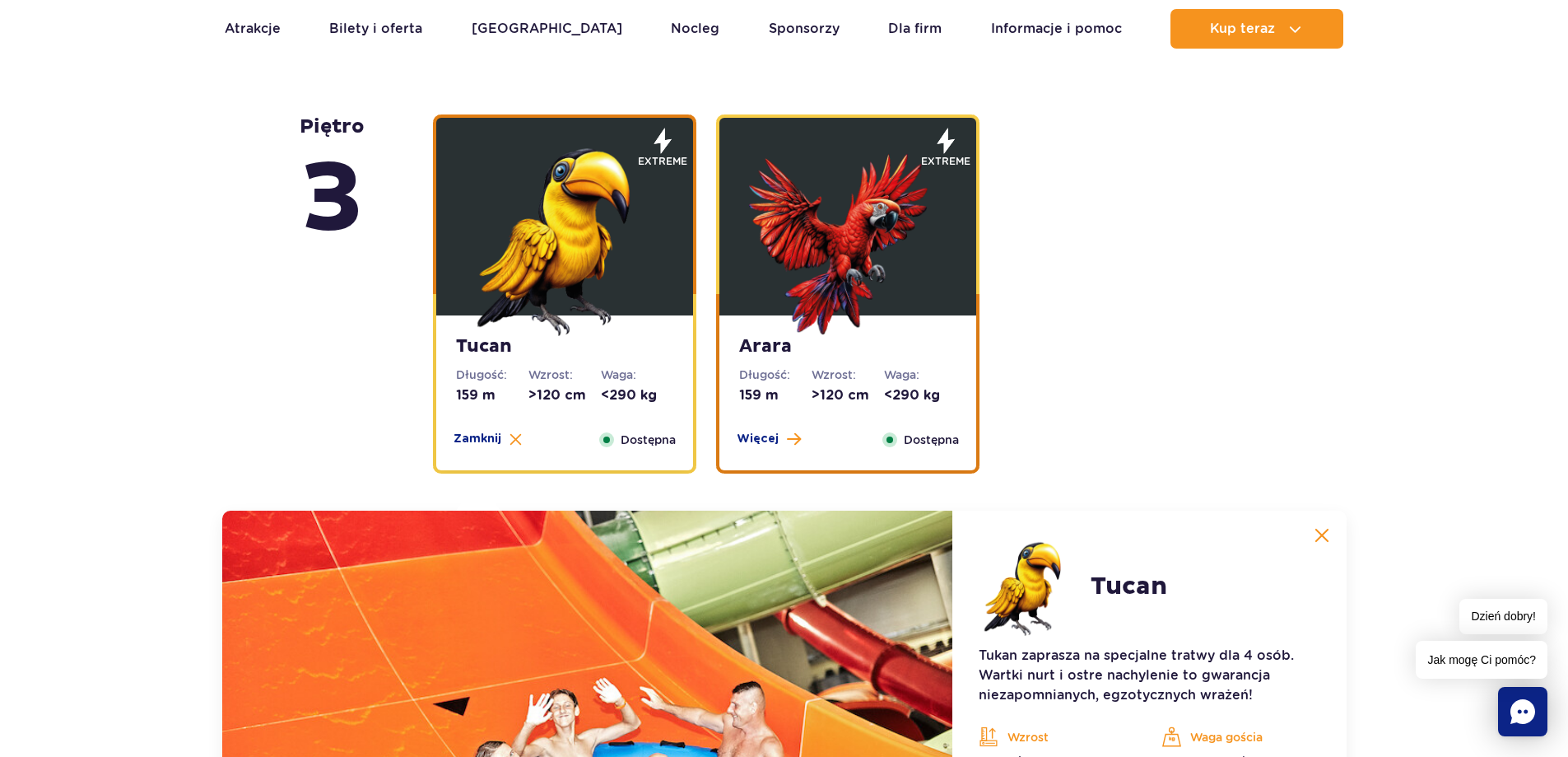
click at [803, 366] on div "Arara Długość: 159 m Wzrost: >120 cm Waga: <290 kg Więcej Zamknij Dostępna" at bounding box center [848, 393] width 257 height 155
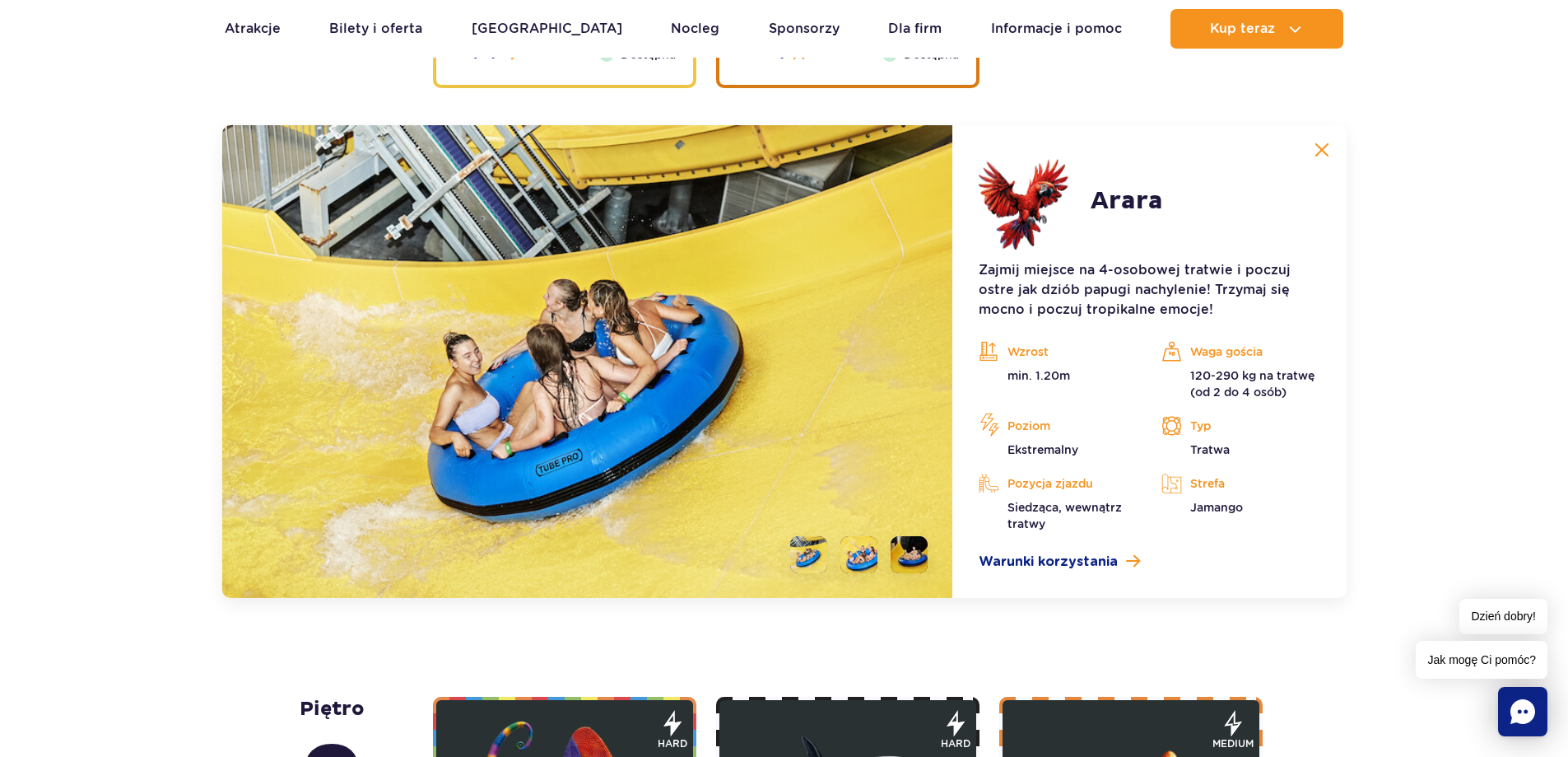
scroll to position [2820, 0]
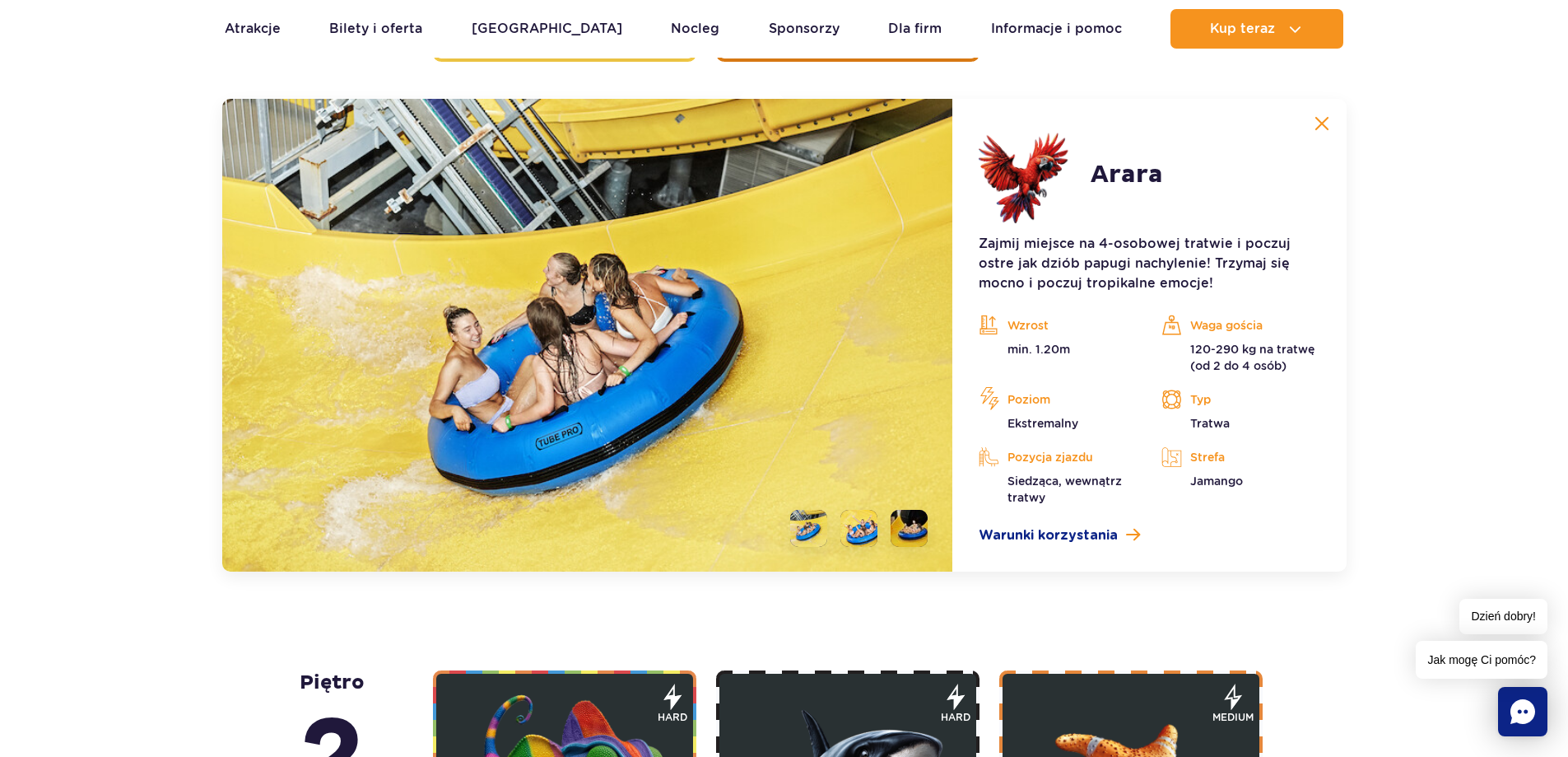
click at [867, 541] on li at bounding box center [859, 528] width 37 height 37
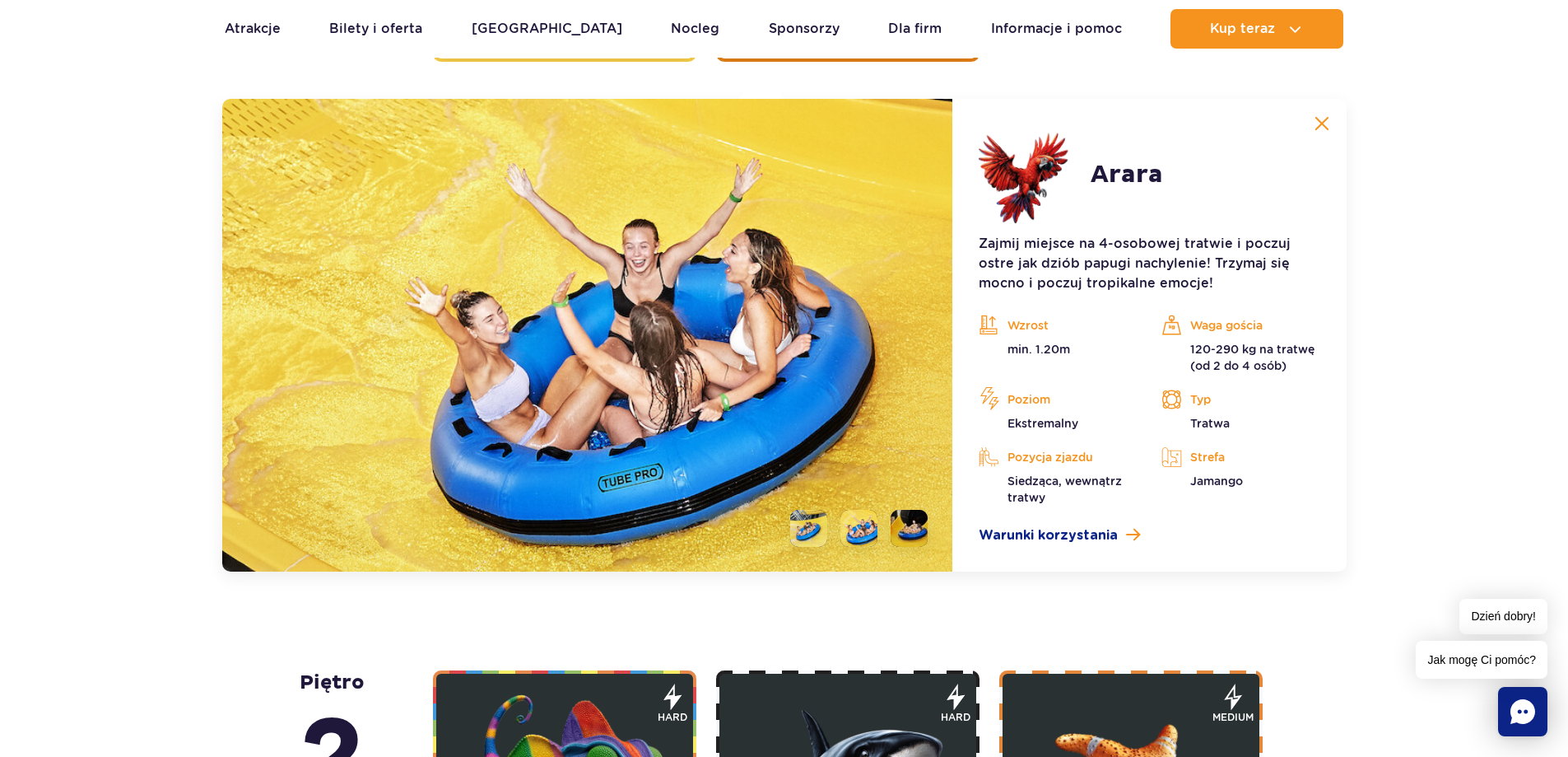
click at [828, 526] on ul at bounding box center [853, 528] width 151 height 37
click at [809, 526] on li at bounding box center [809, 528] width 37 height 37
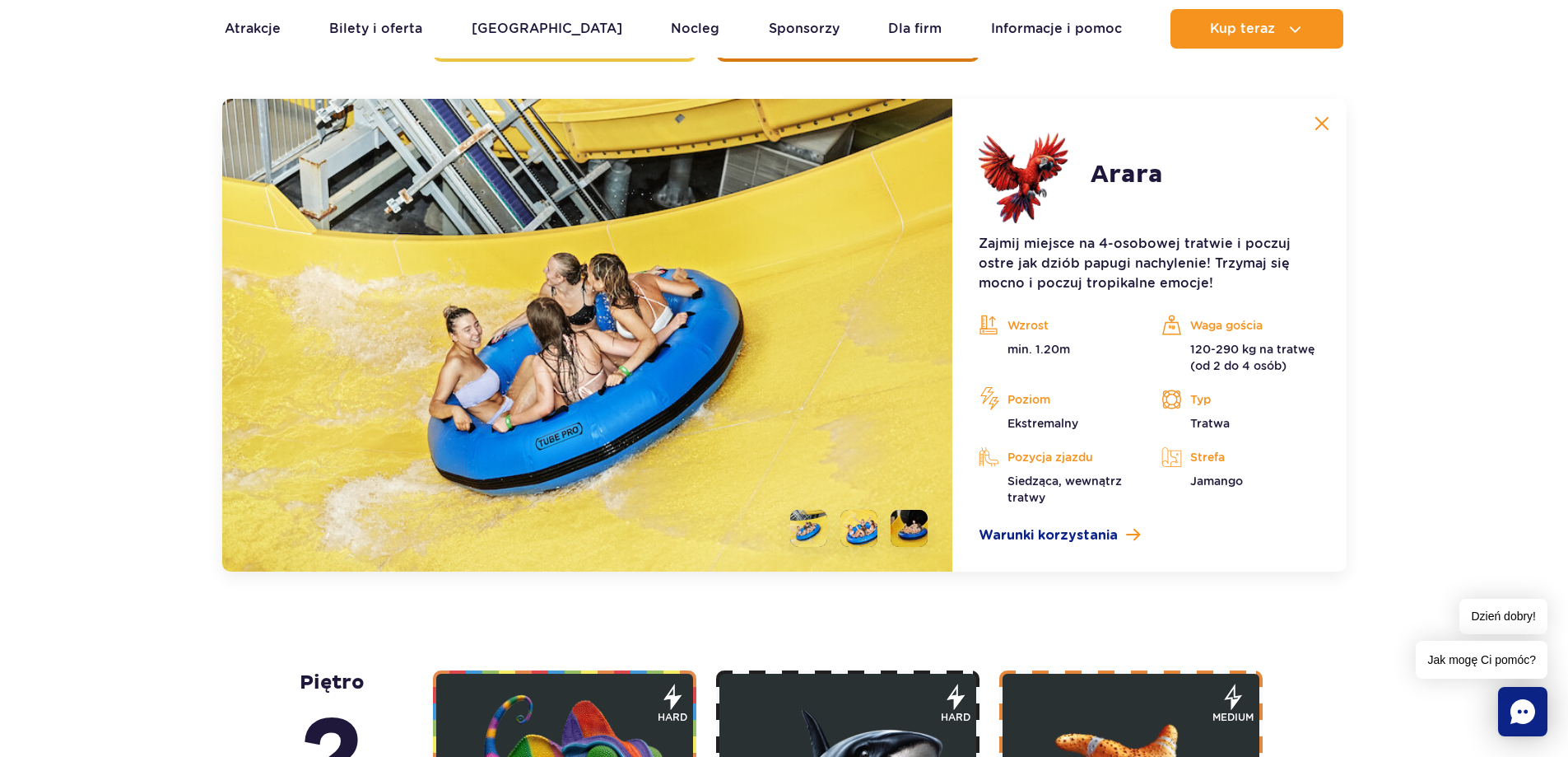
click at [842, 529] on li at bounding box center [859, 528] width 37 height 37
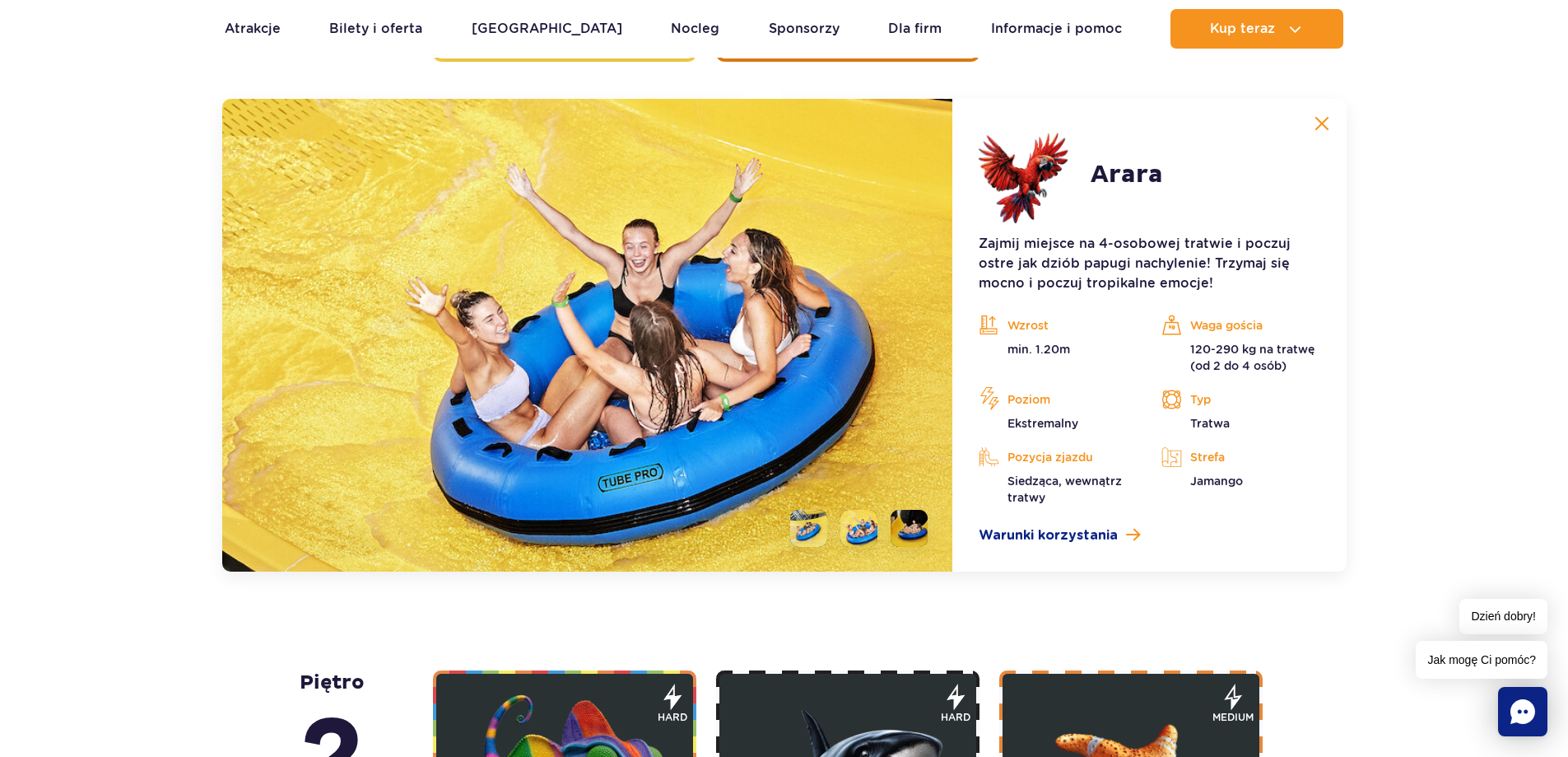
click at [920, 538] on li at bounding box center [909, 528] width 37 height 37
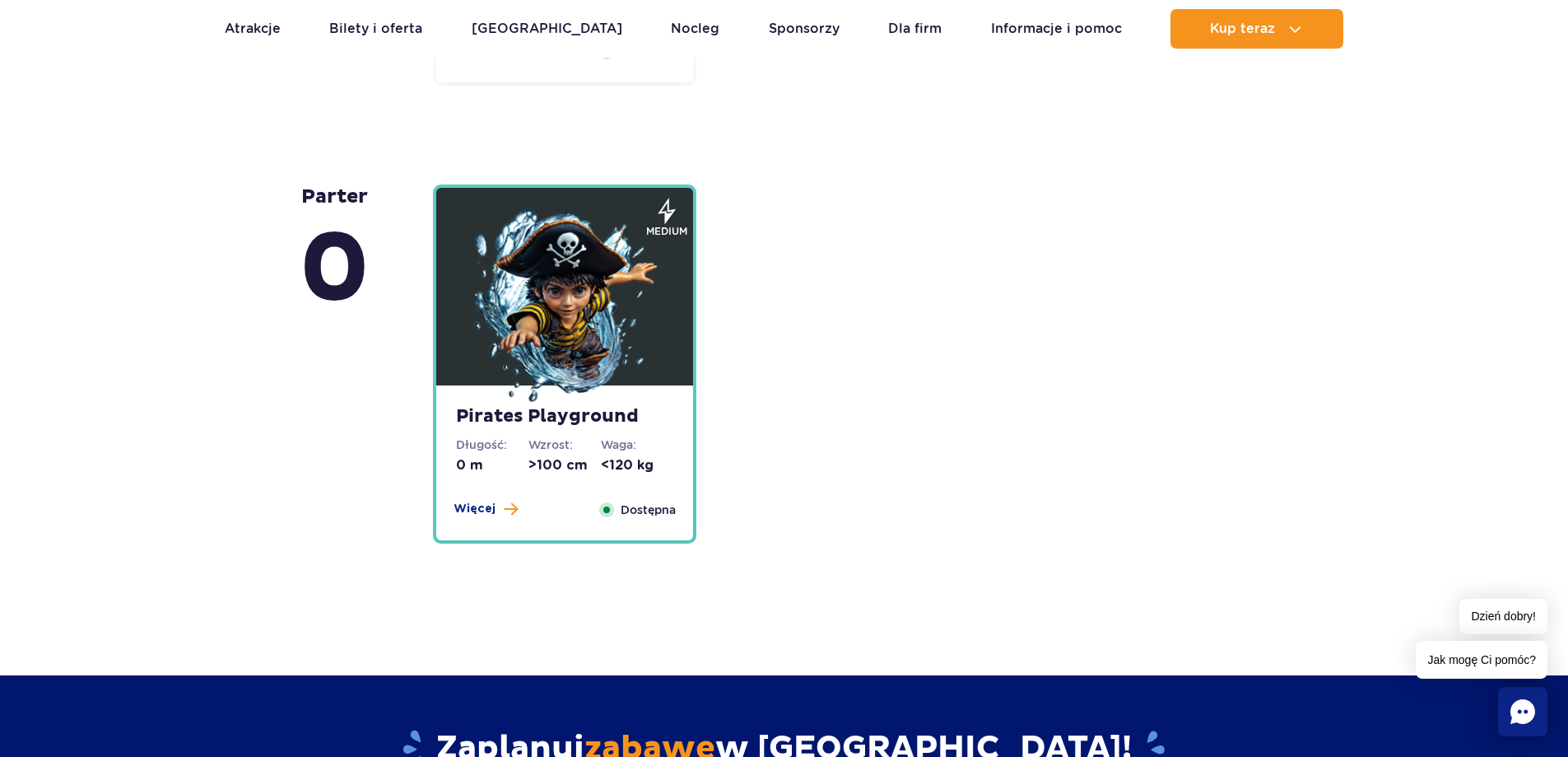
scroll to position [4632, 0]
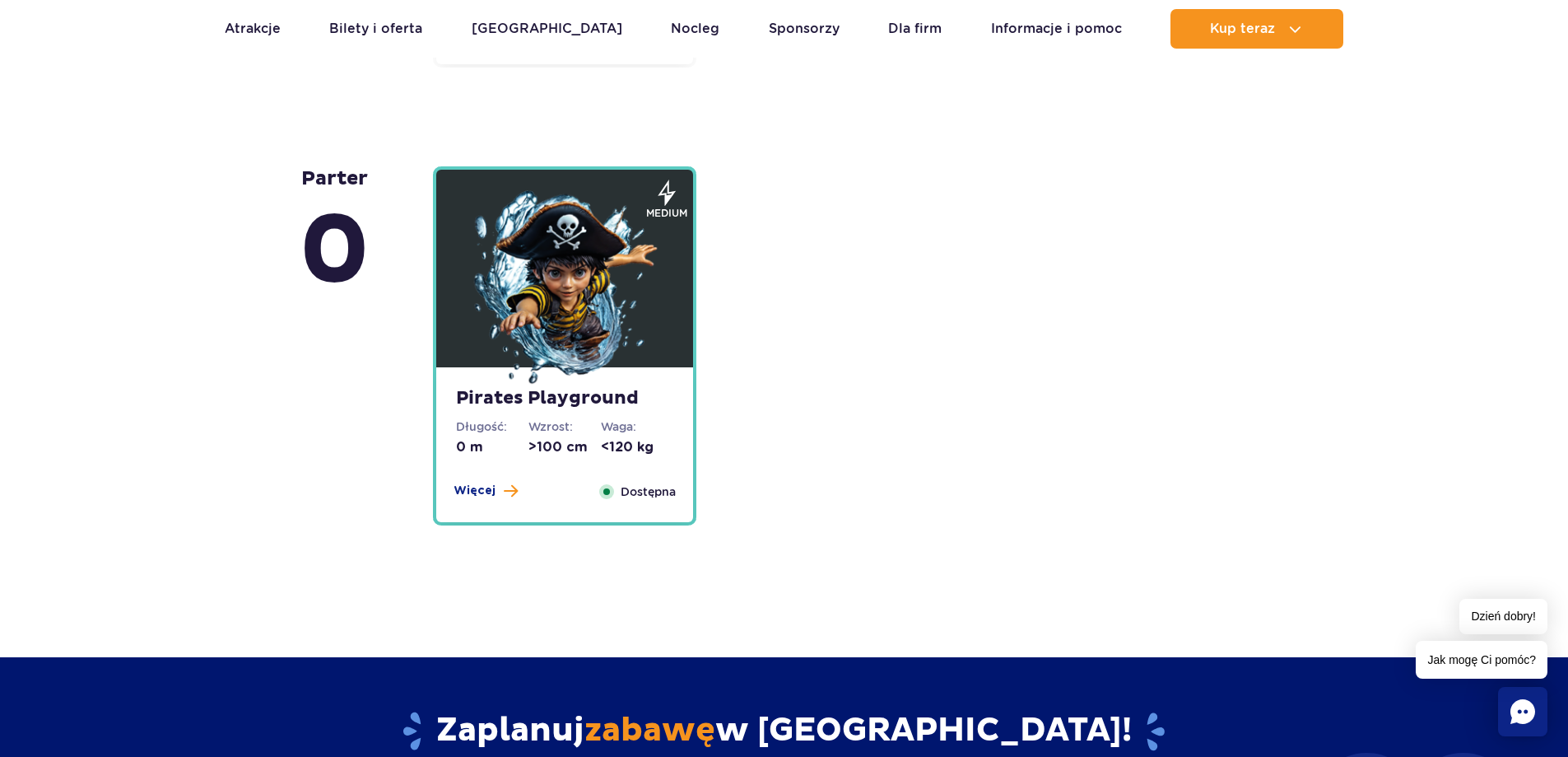
click at [507, 341] on img at bounding box center [565, 289] width 197 height 197
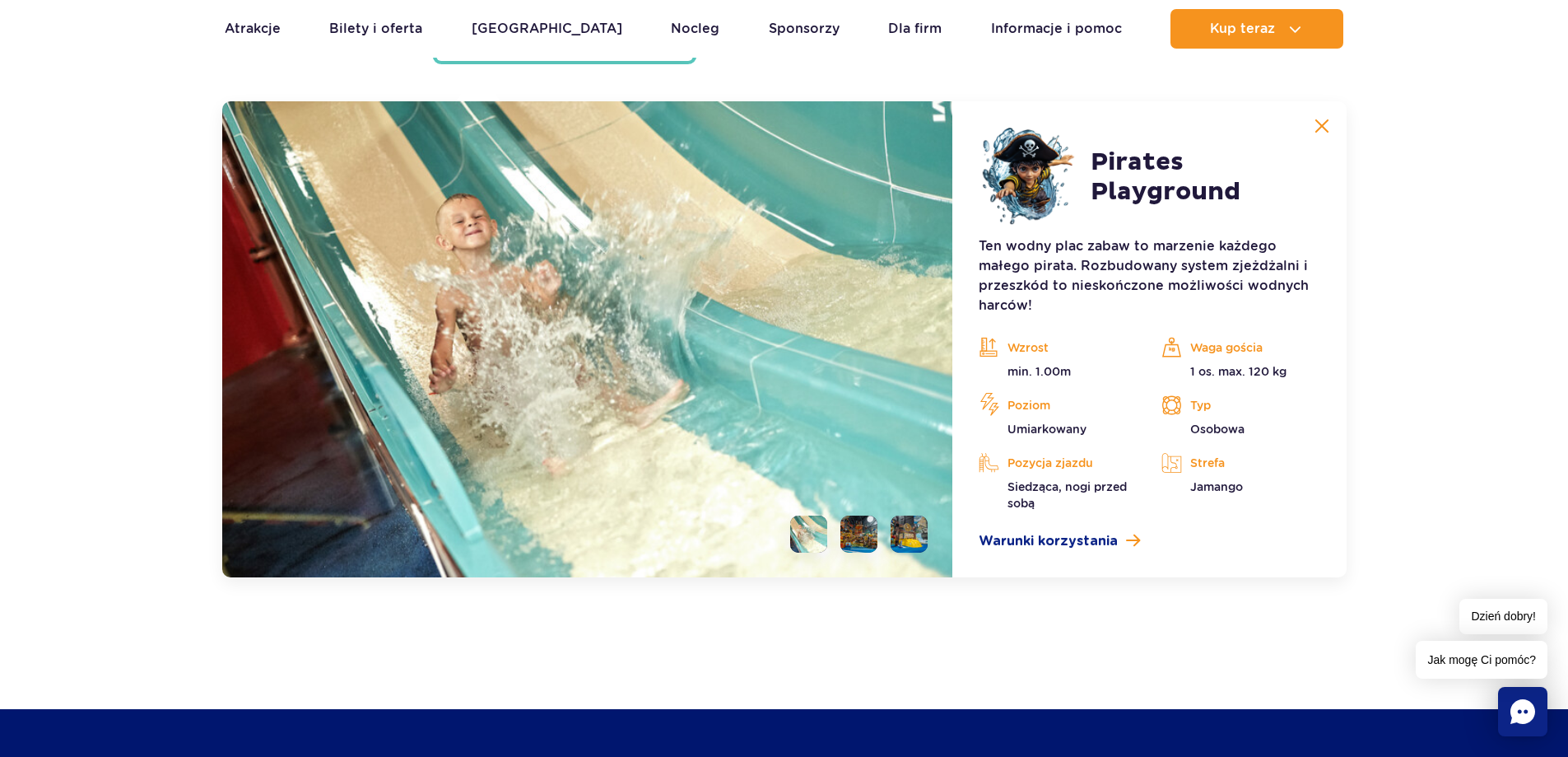
scroll to position [4586, 0]
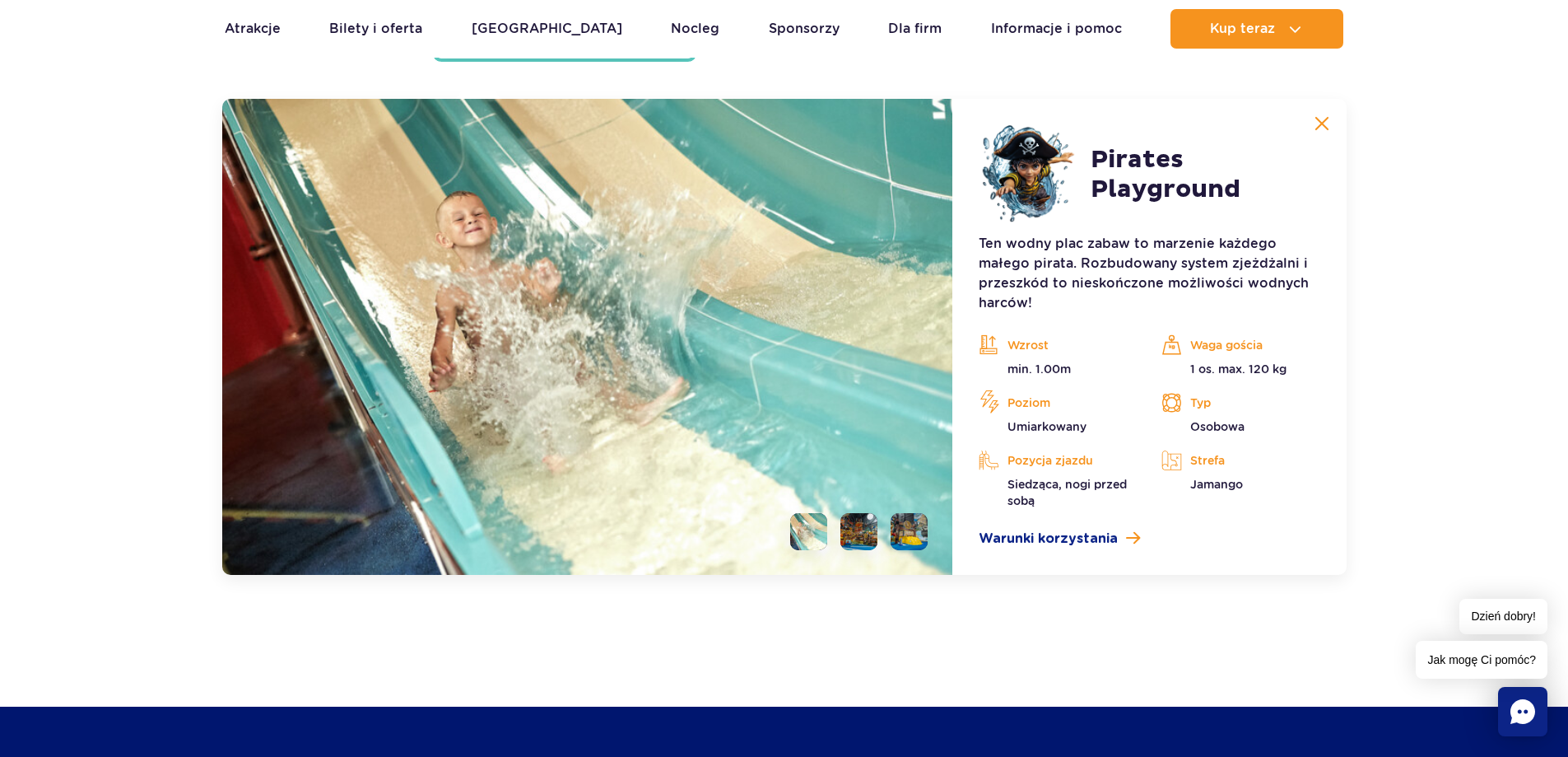
click at [857, 534] on li at bounding box center [859, 531] width 37 height 37
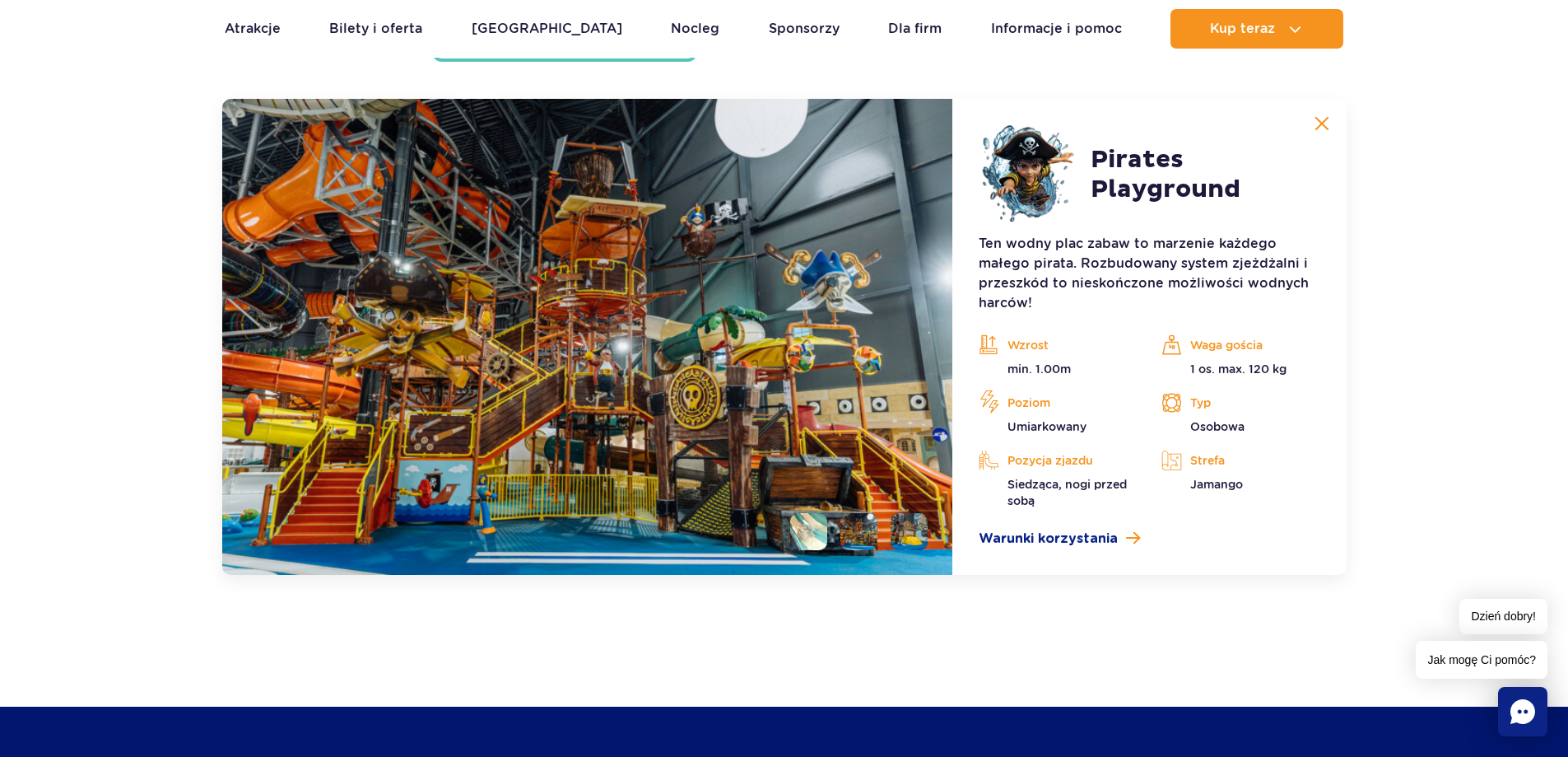
click at [926, 522] on li at bounding box center [909, 531] width 37 height 37
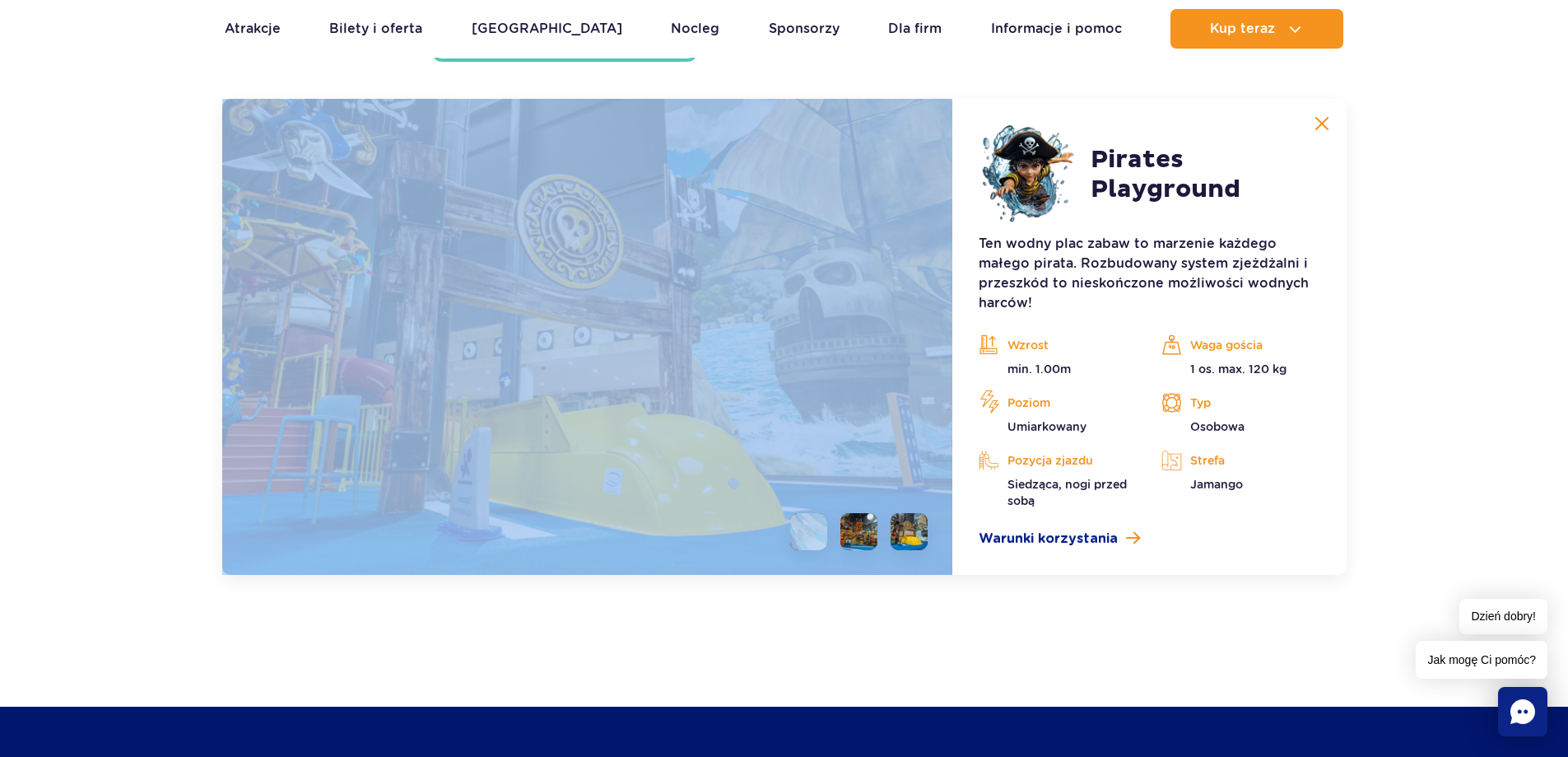
drag, startPoint x: 851, startPoint y: 533, endPoint x: 799, endPoint y: 530, distance: 52.1
click at [796, 528] on ul at bounding box center [853, 531] width 151 height 37
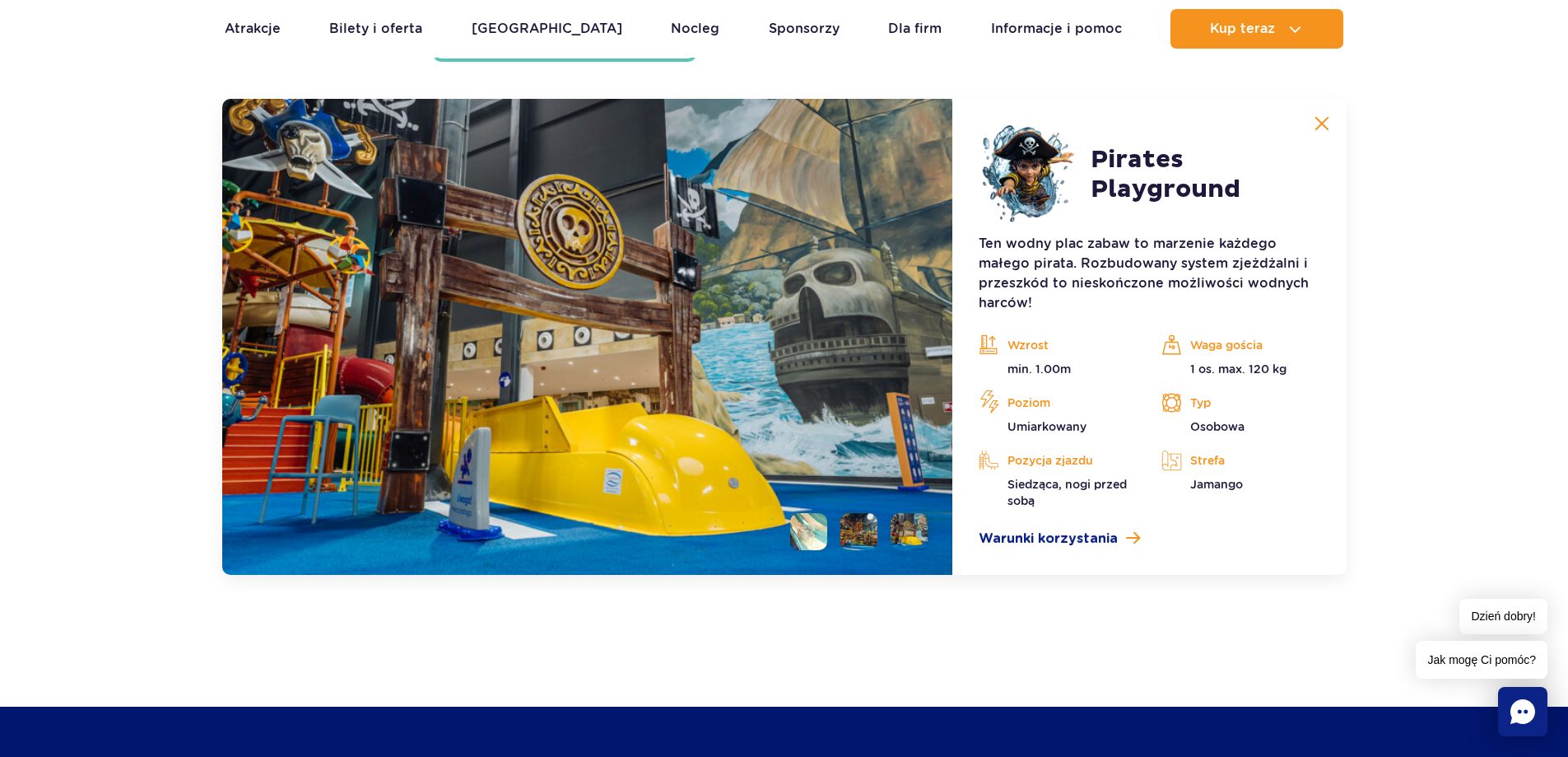
click at [806, 537] on li at bounding box center [809, 531] width 37 height 37
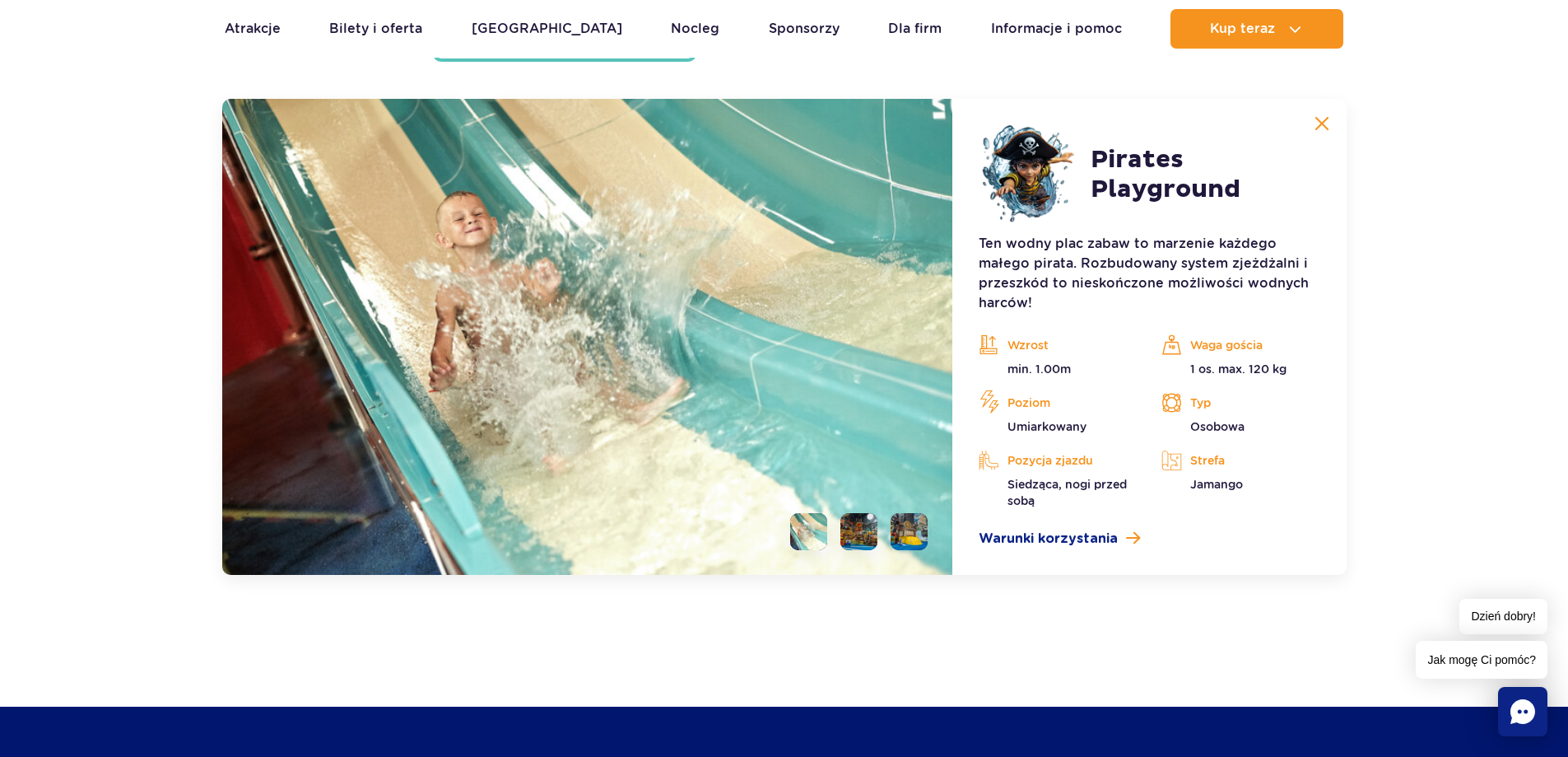
click at [866, 541] on li at bounding box center [859, 531] width 37 height 37
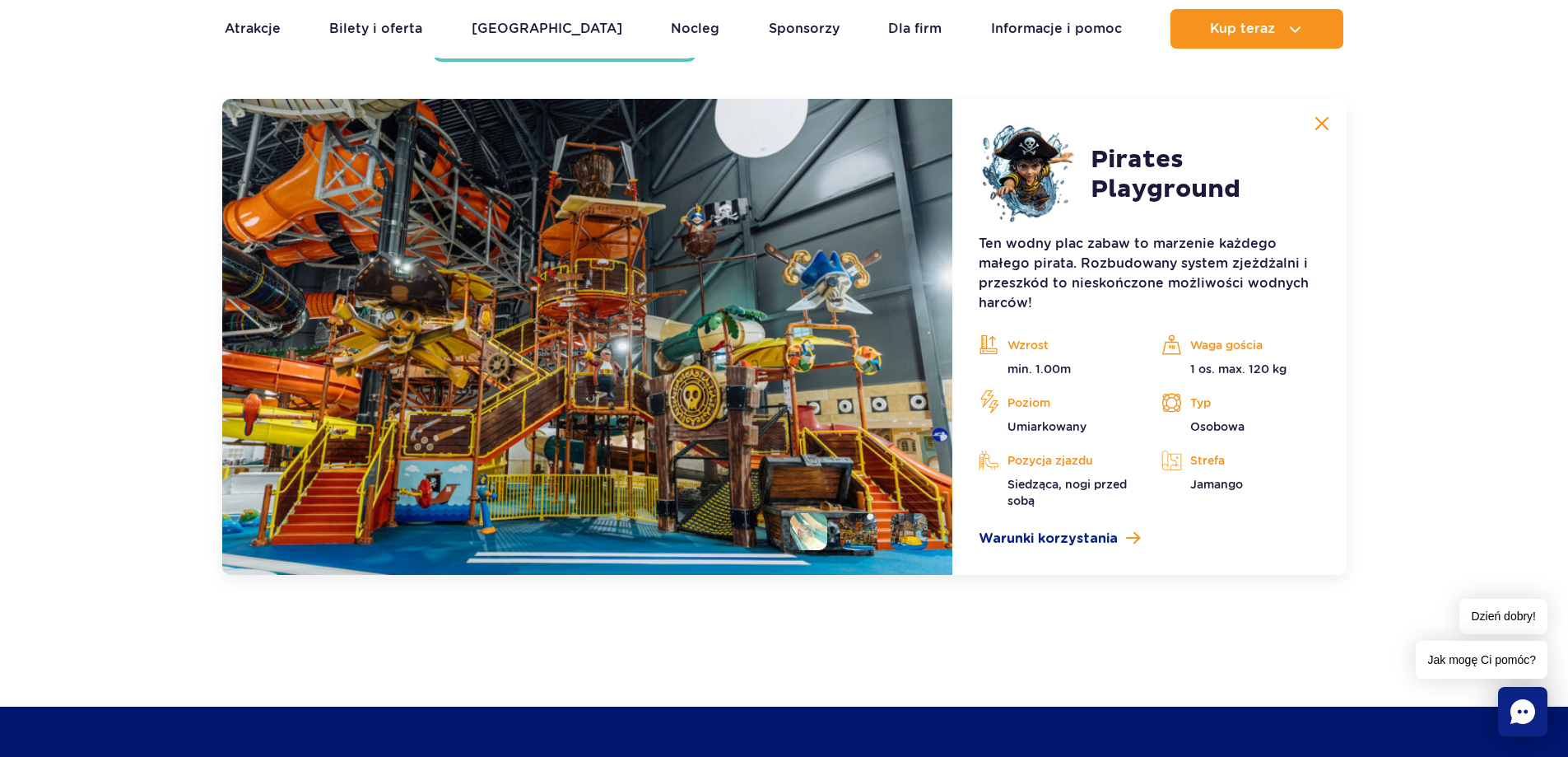
click at [916, 530] on li at bounding box center [909, 531] width 37 height 37
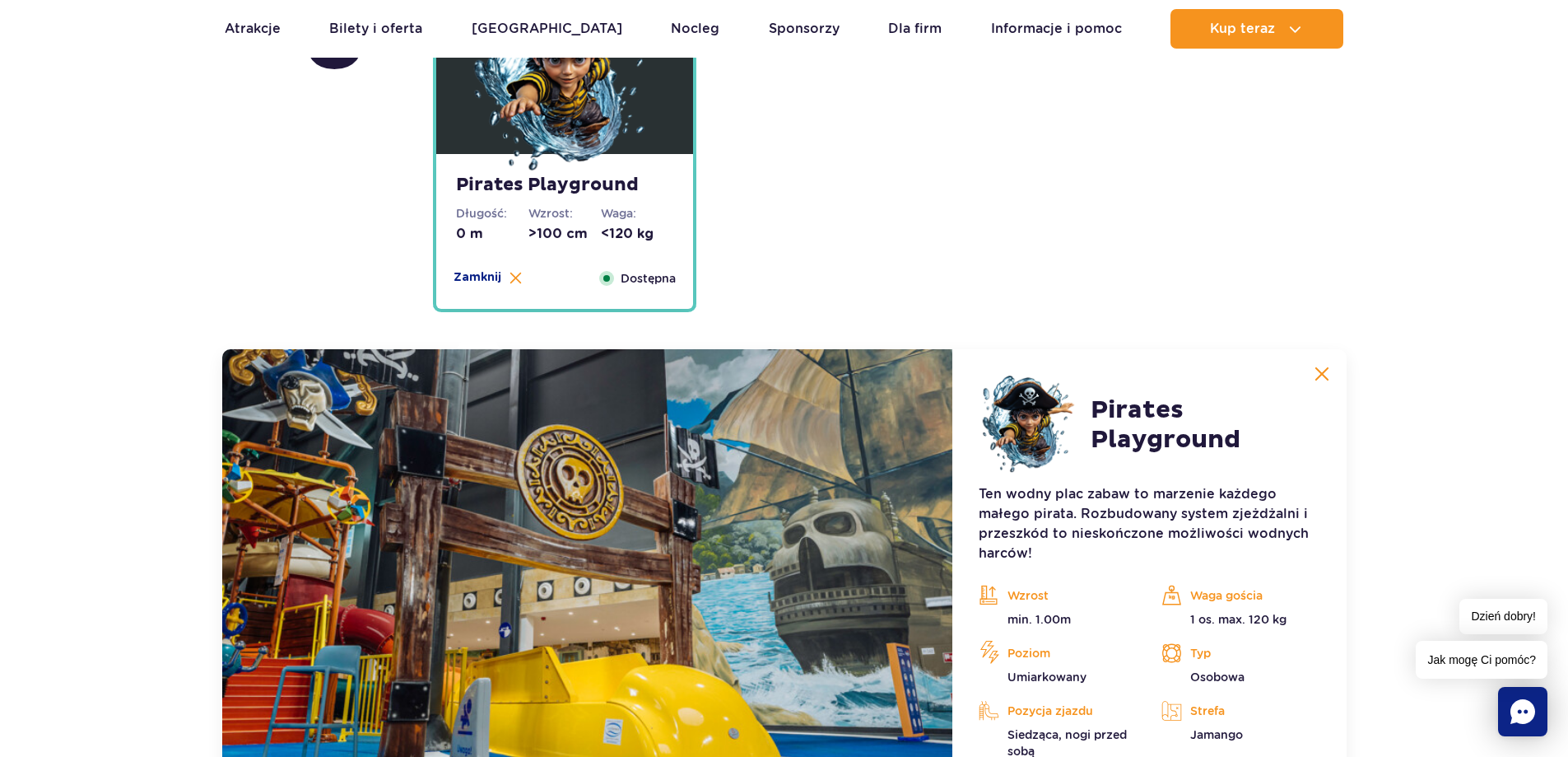
scroll to position [4503, 0]
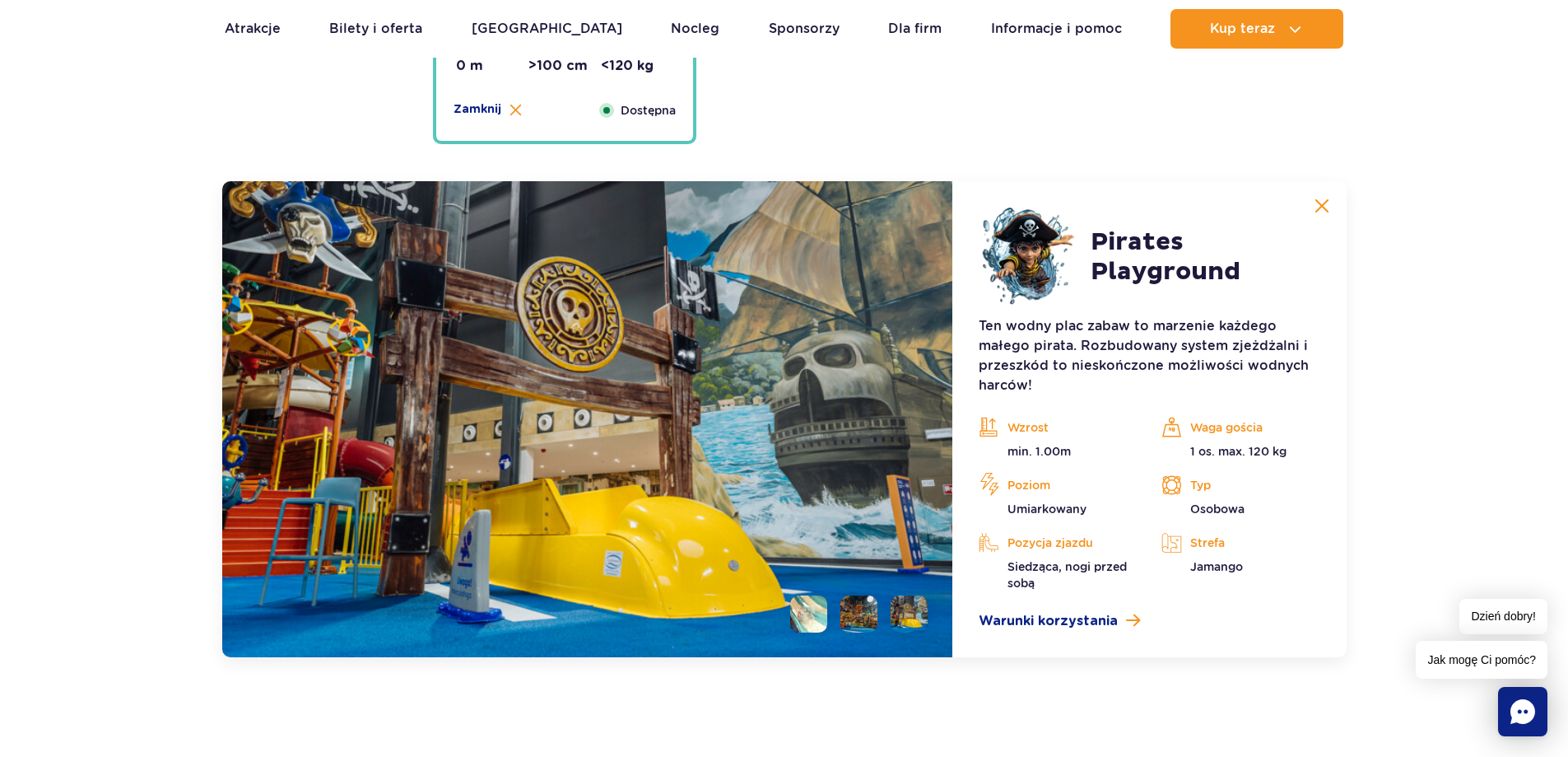
click at [843, 607] on li at bounding box center [859, 614] width 37 height 37
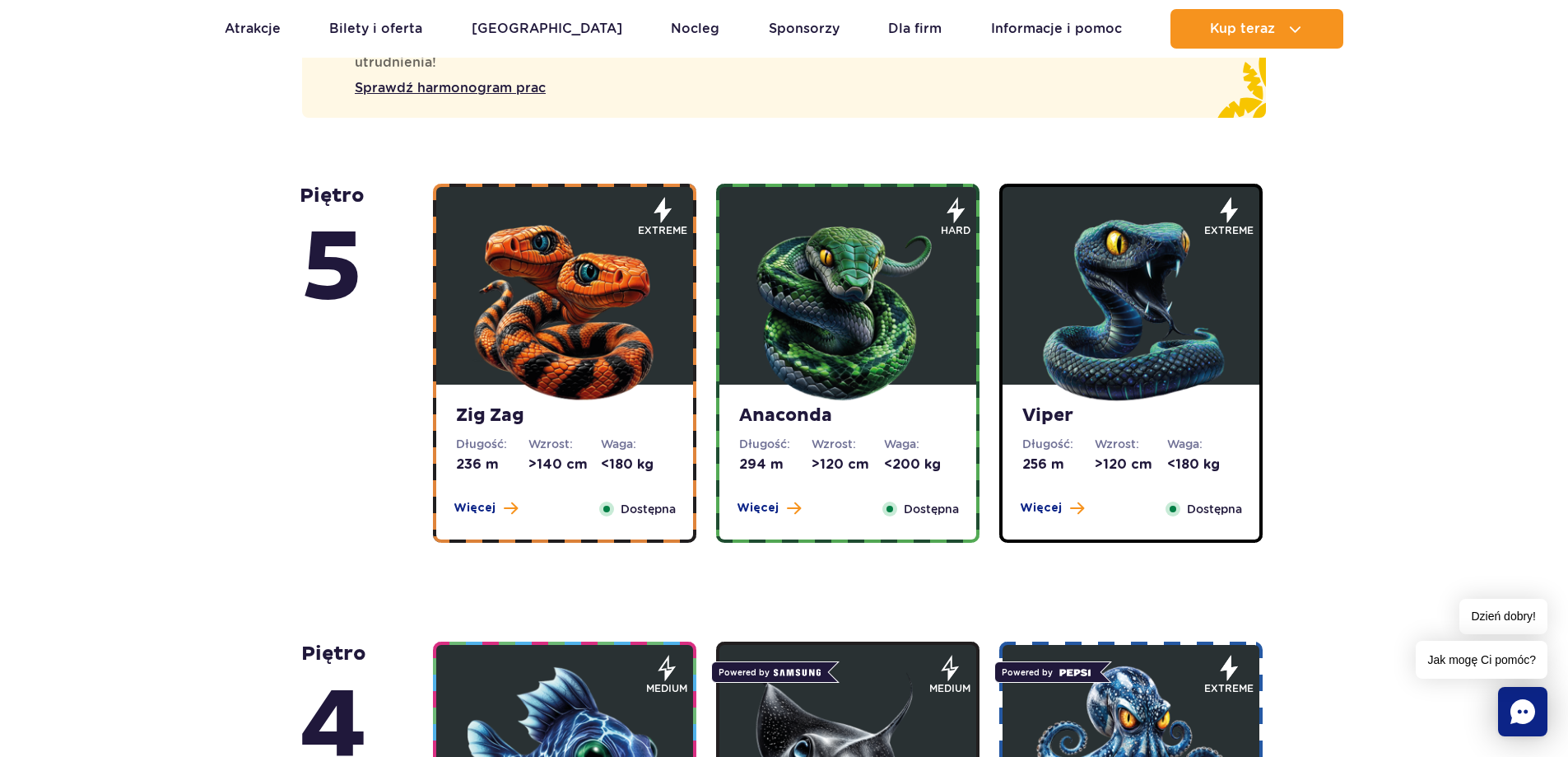
scroll to position [551, 0]
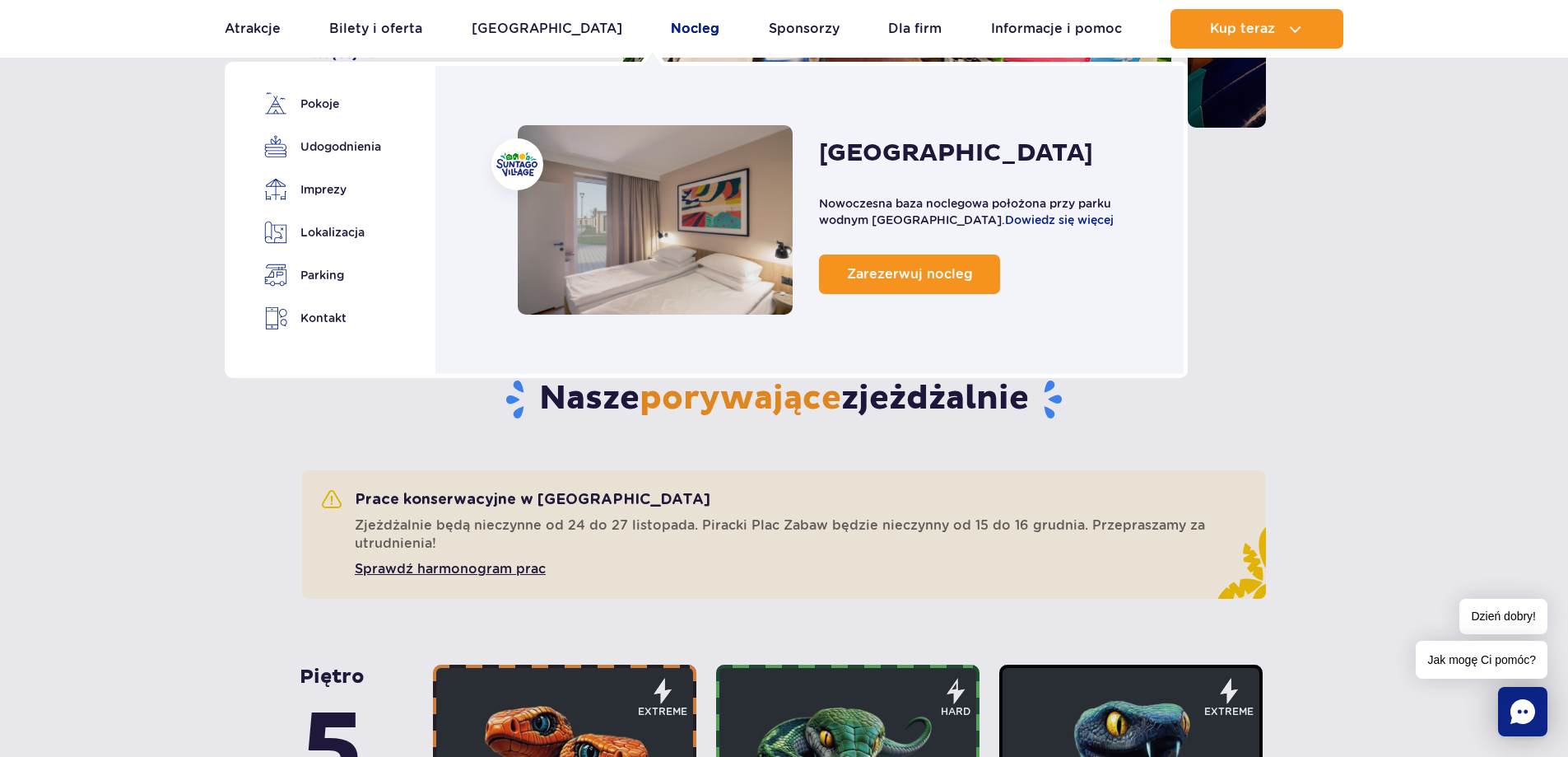
click at [671, 22] on link "Nocleg" at bounding box center [695, 29] width 48 height 40
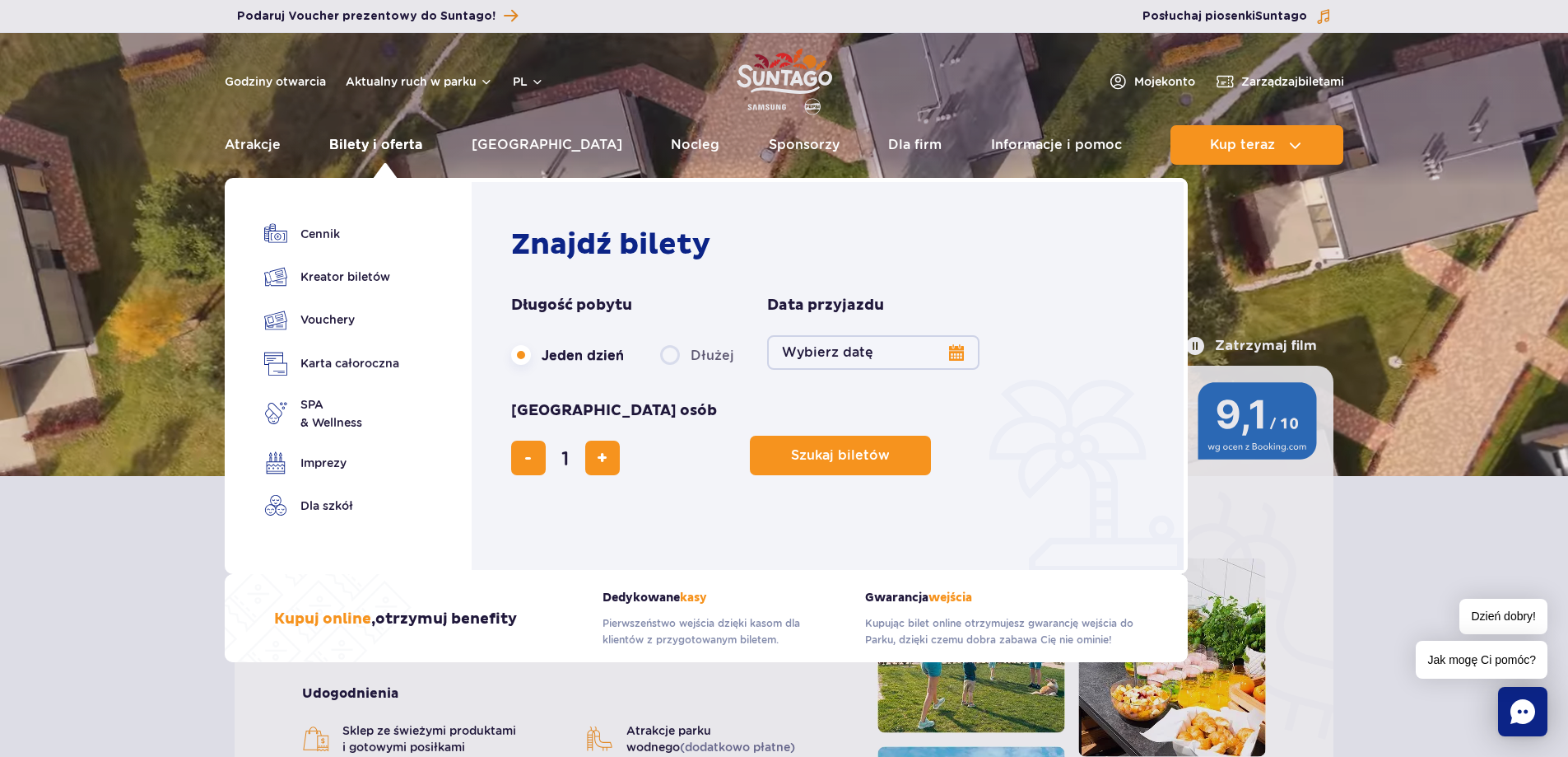
click at [397, 152] on link "Bilety i oferta" at bounding box center [376, 145] width 93 height 40
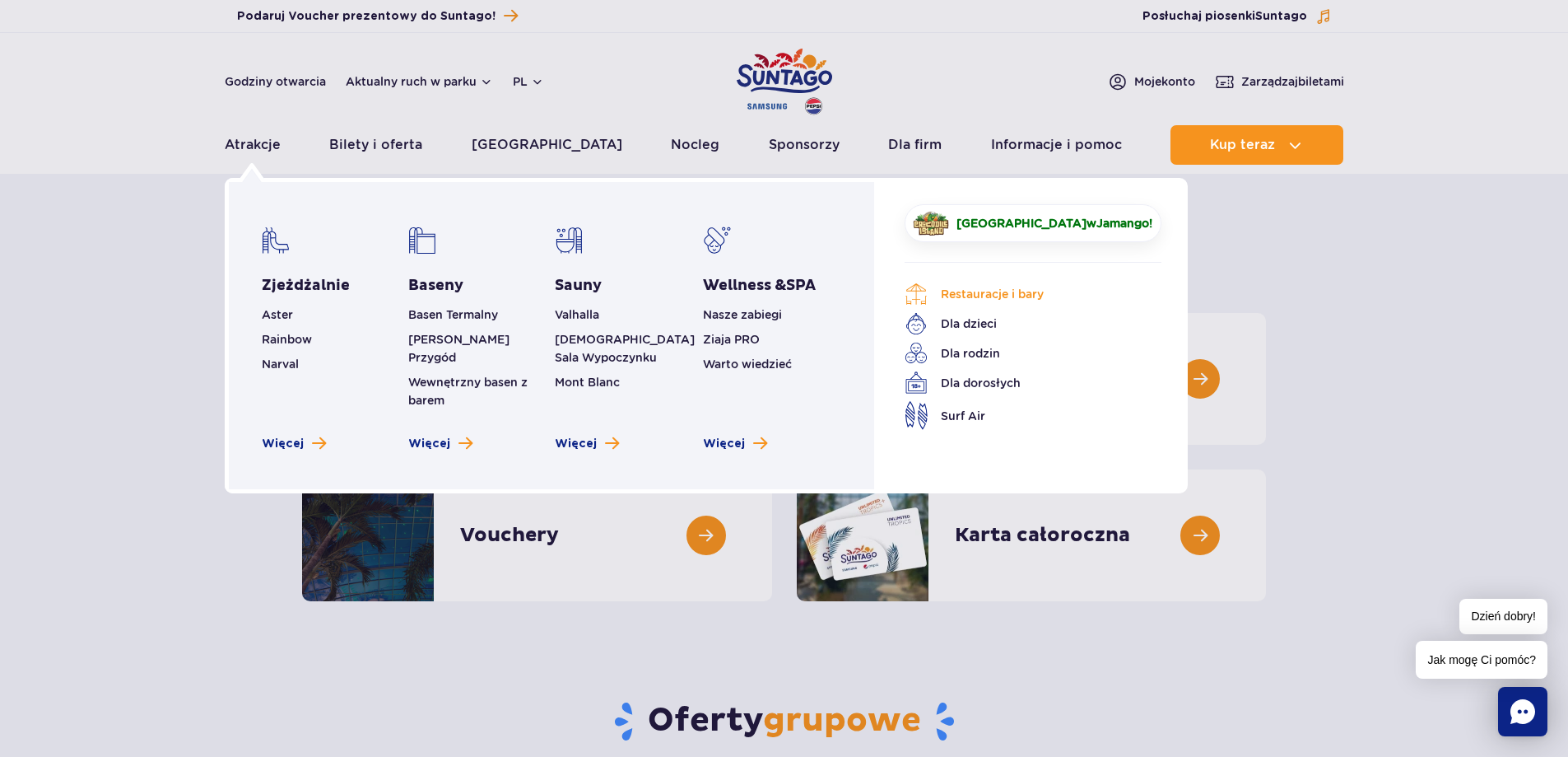
click at [972, 299] on link "Restauracje i bary" at bounding box center [1021, 294] width 232 height 23
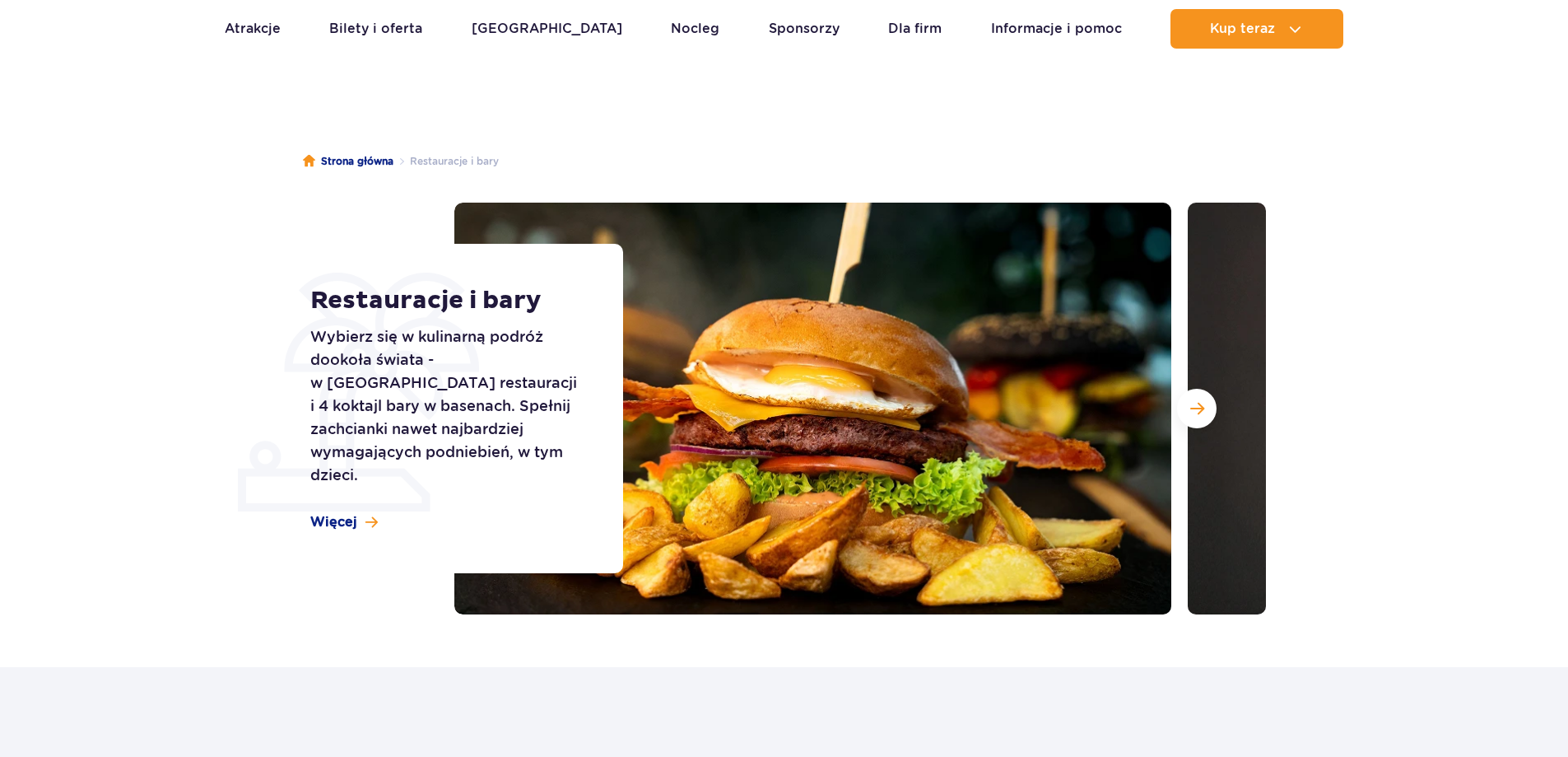
scroll to position [83, 0]
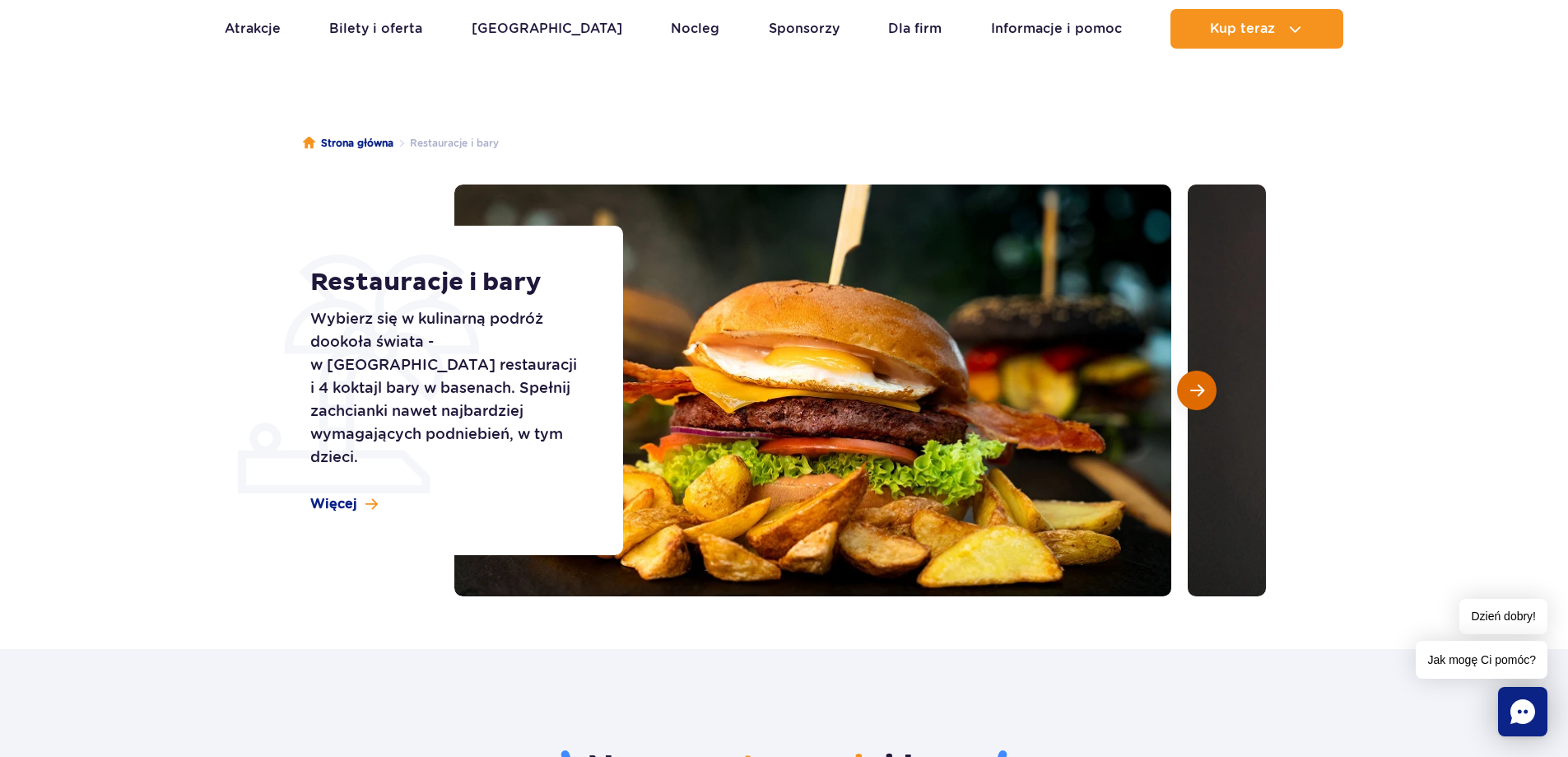
click at [1192, 378] on button "Następny slajd" at bounding box center [1197, 391] width 40 height 40
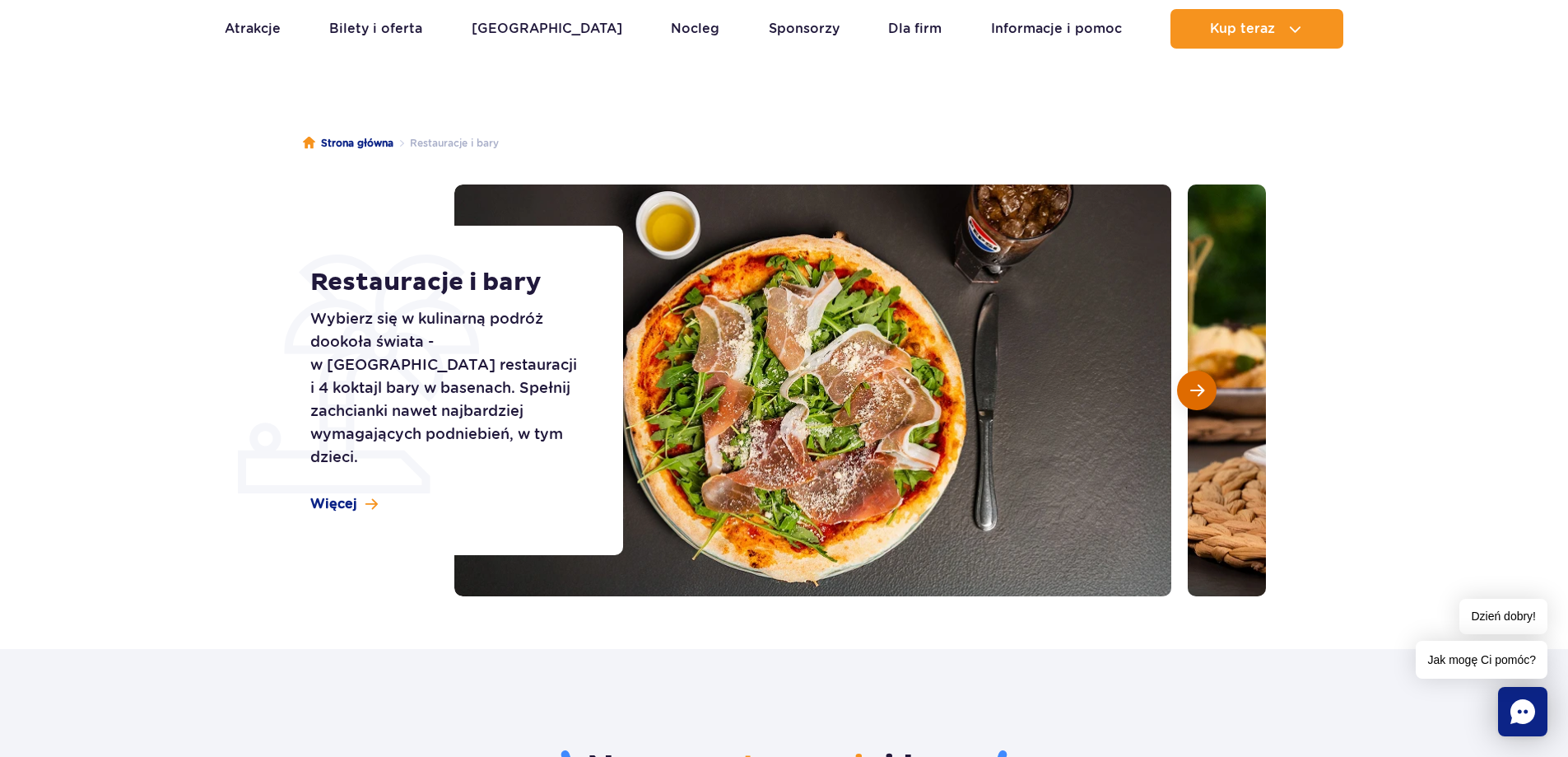
click at [1209, 395] on button "Następny slajd" at bounding box center [1197, 391] width 40 height 40
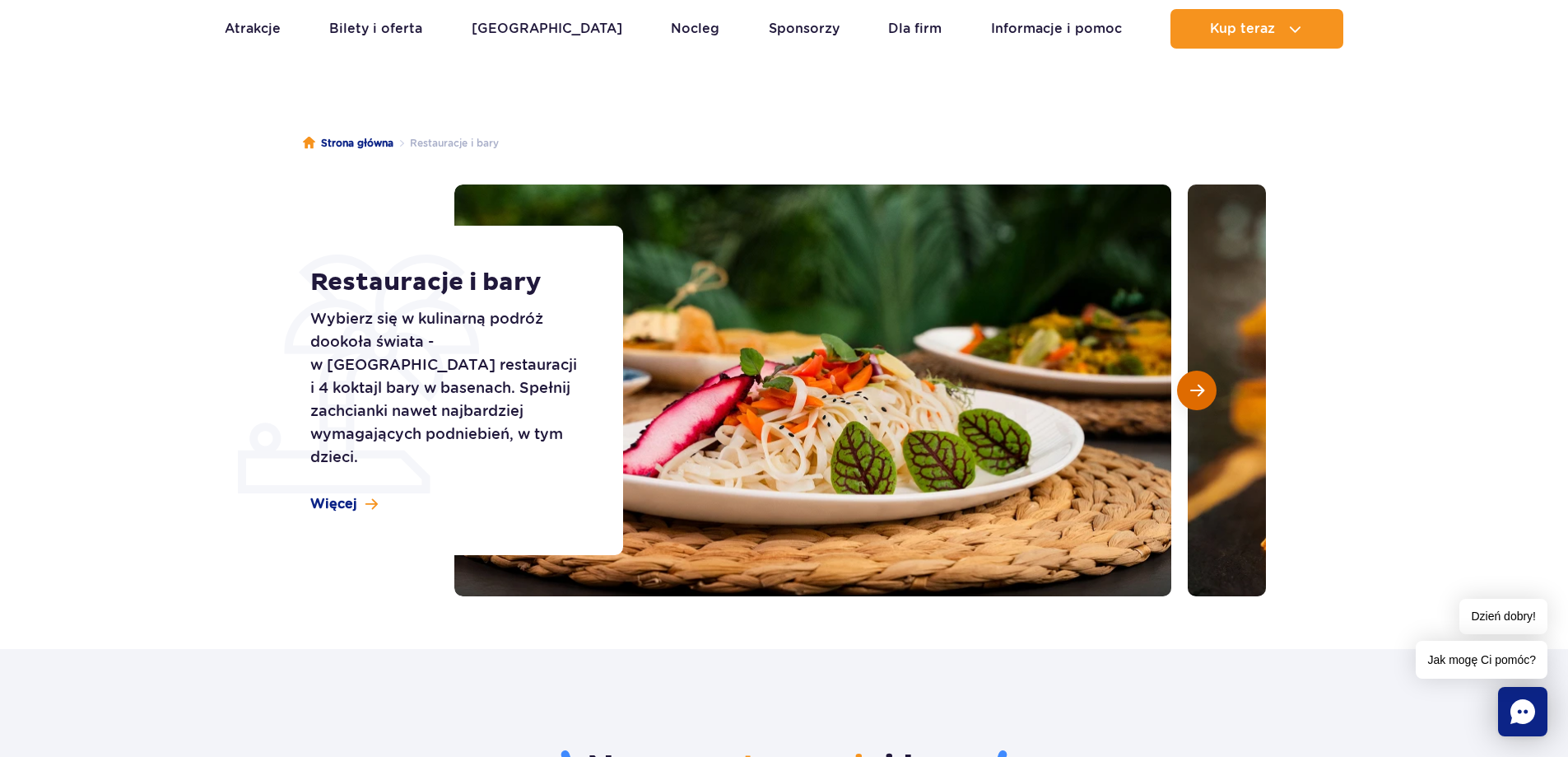
click at [1209, 395] on button "Następny slajd" at bounding box center [1197, 391] width 40 height 40
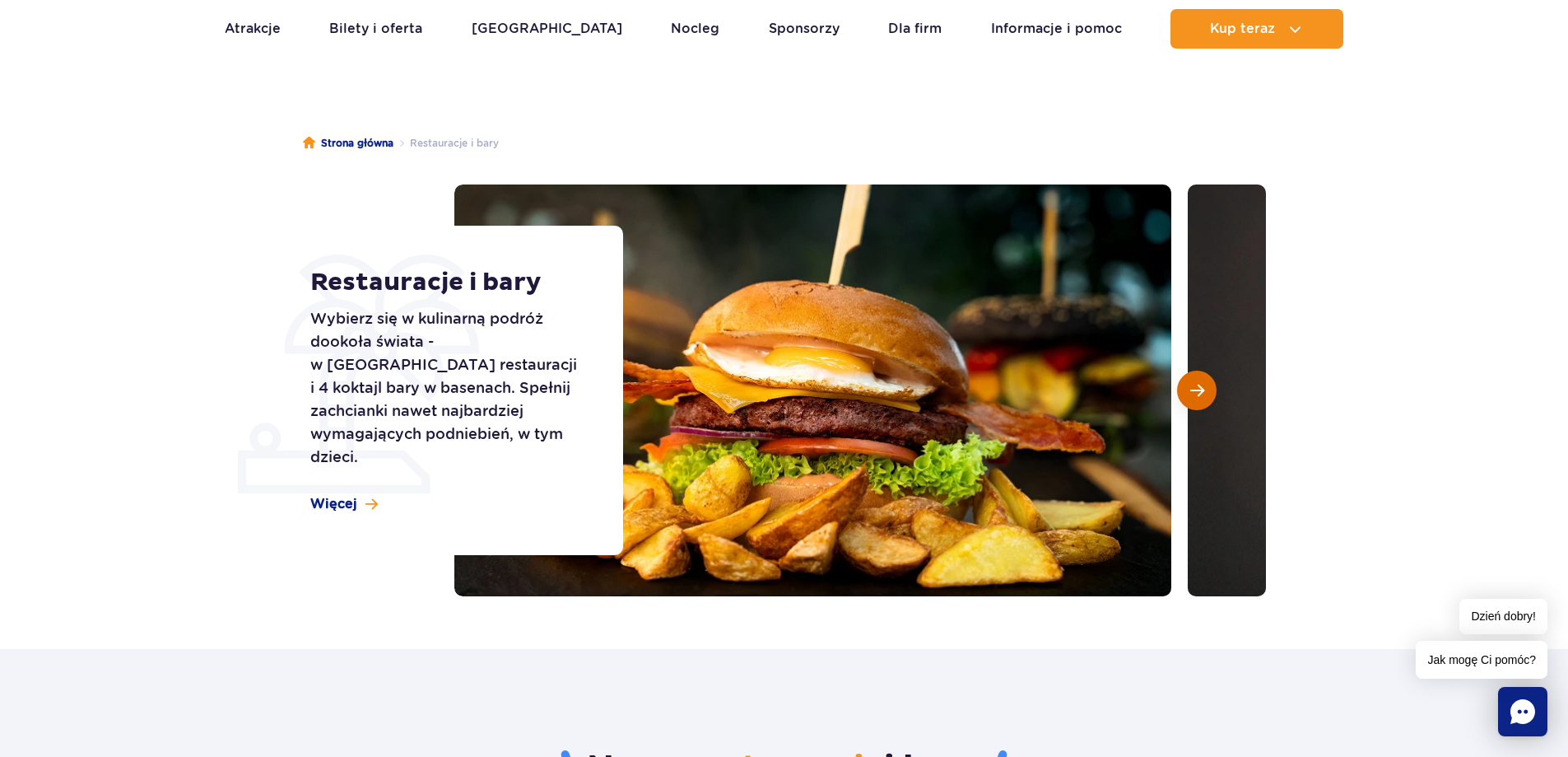
click at [1203, 394] on span "Następny slajd" at bounding box center [1197, 390] width 14 height 15
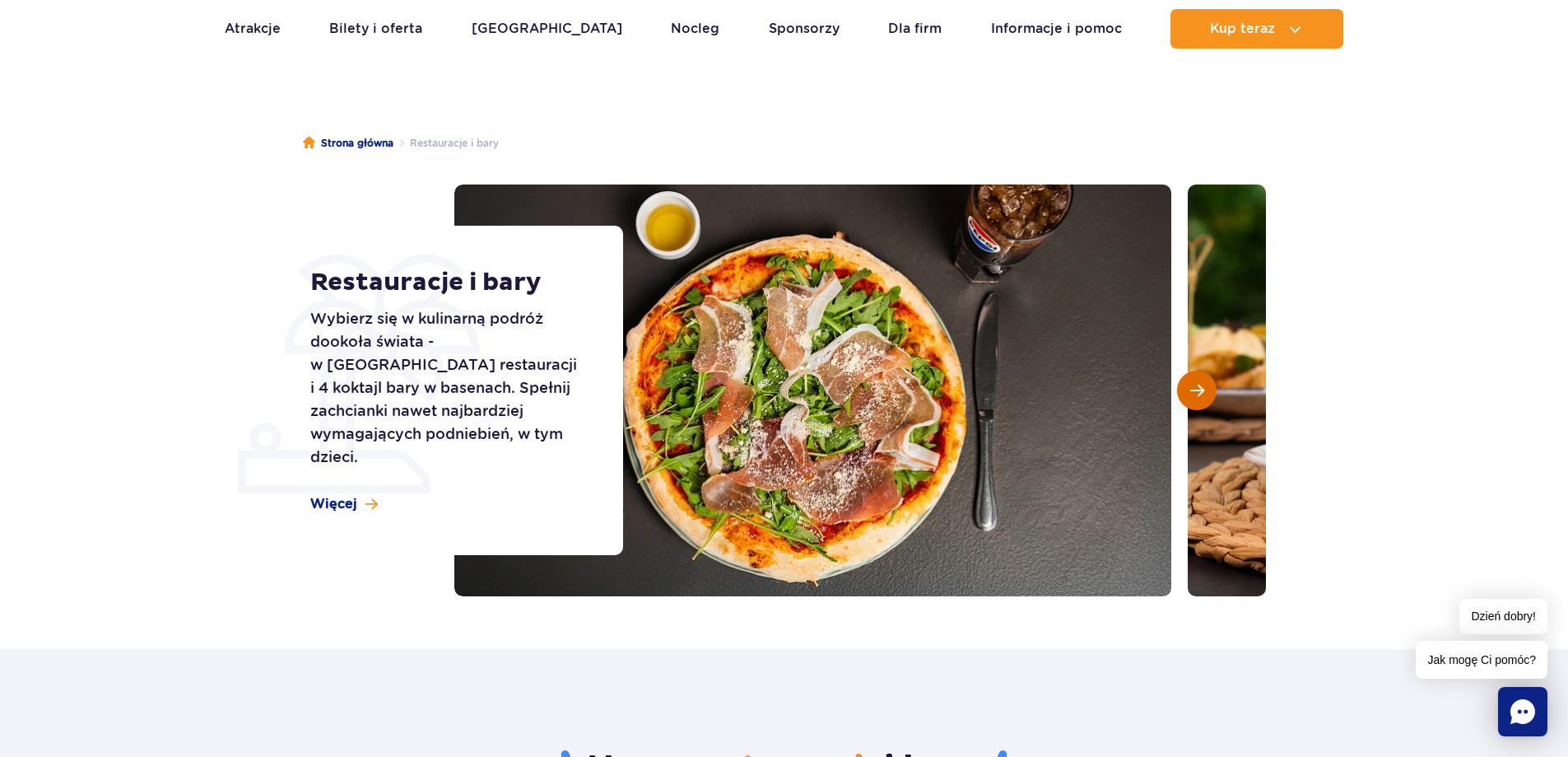
click at [1203, 394] on span "Następny slajd" at bounding box center [1197, 390] width 14 height 15
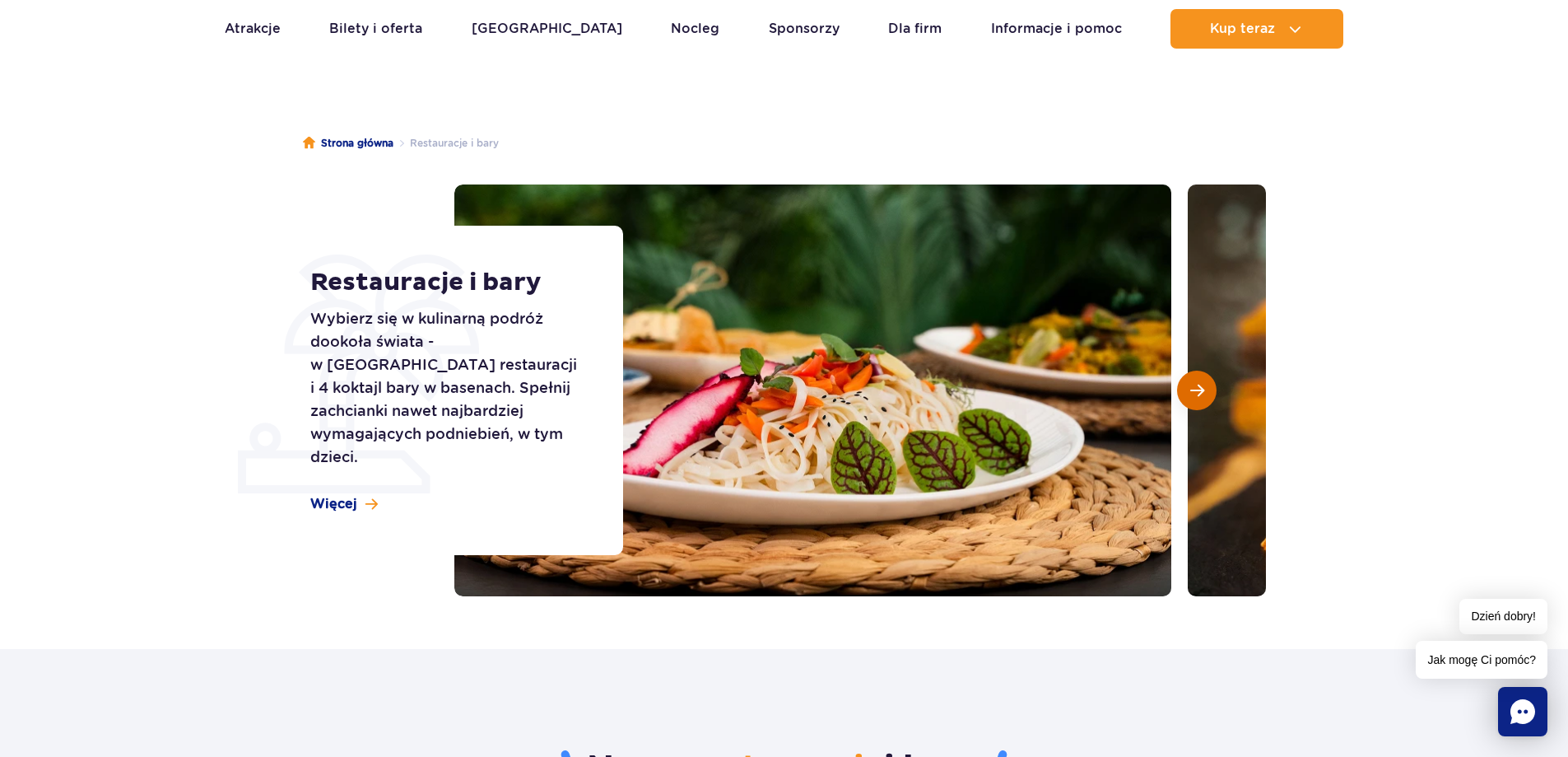
click at [1203, 394] on span "Następny slajd" at bounding box center [1197, 390] width 14 height 15
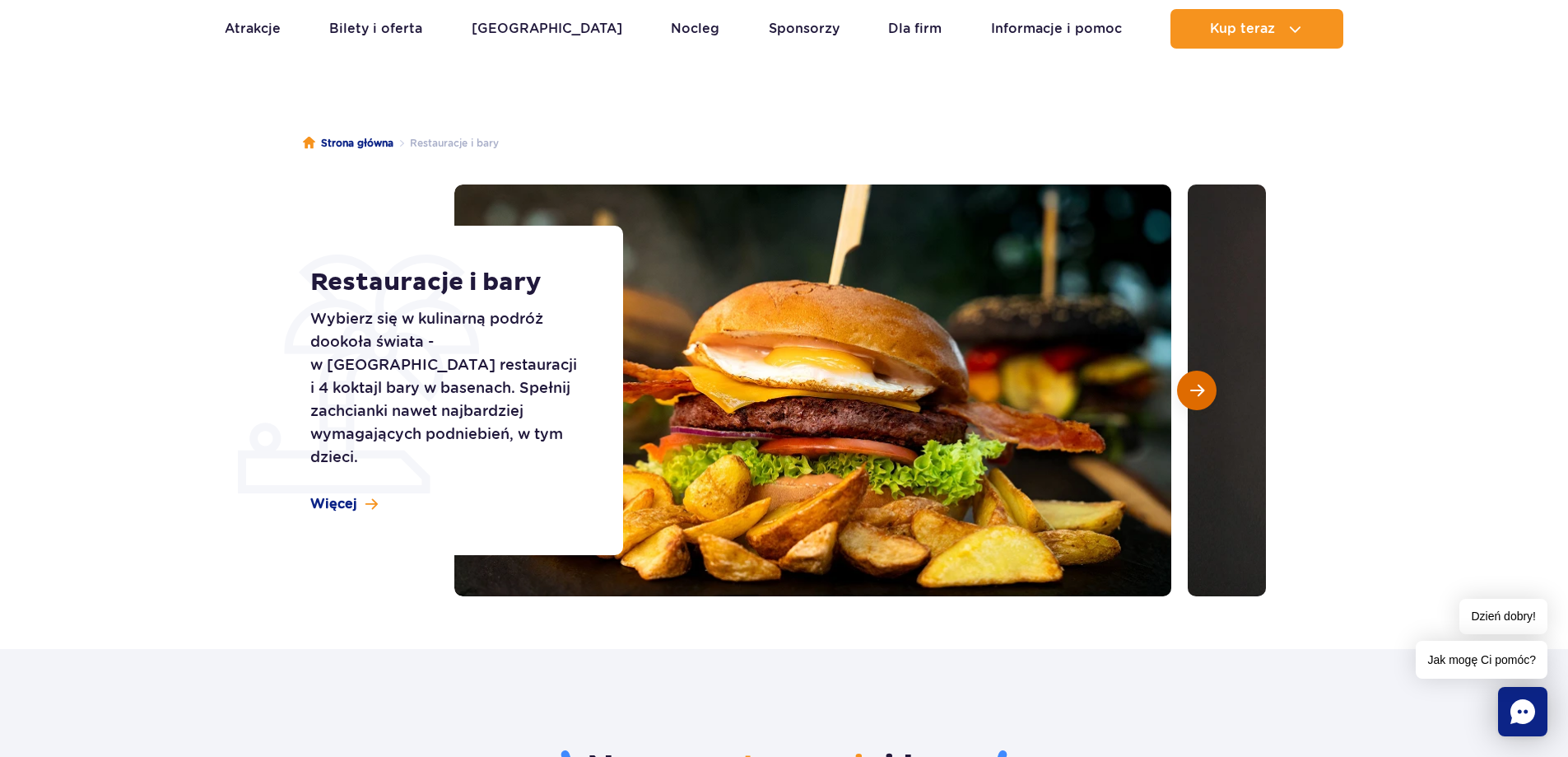
click at [1194, 394] on span "Następny slajd" at bounding box center [1197, 390] width 14 height 15
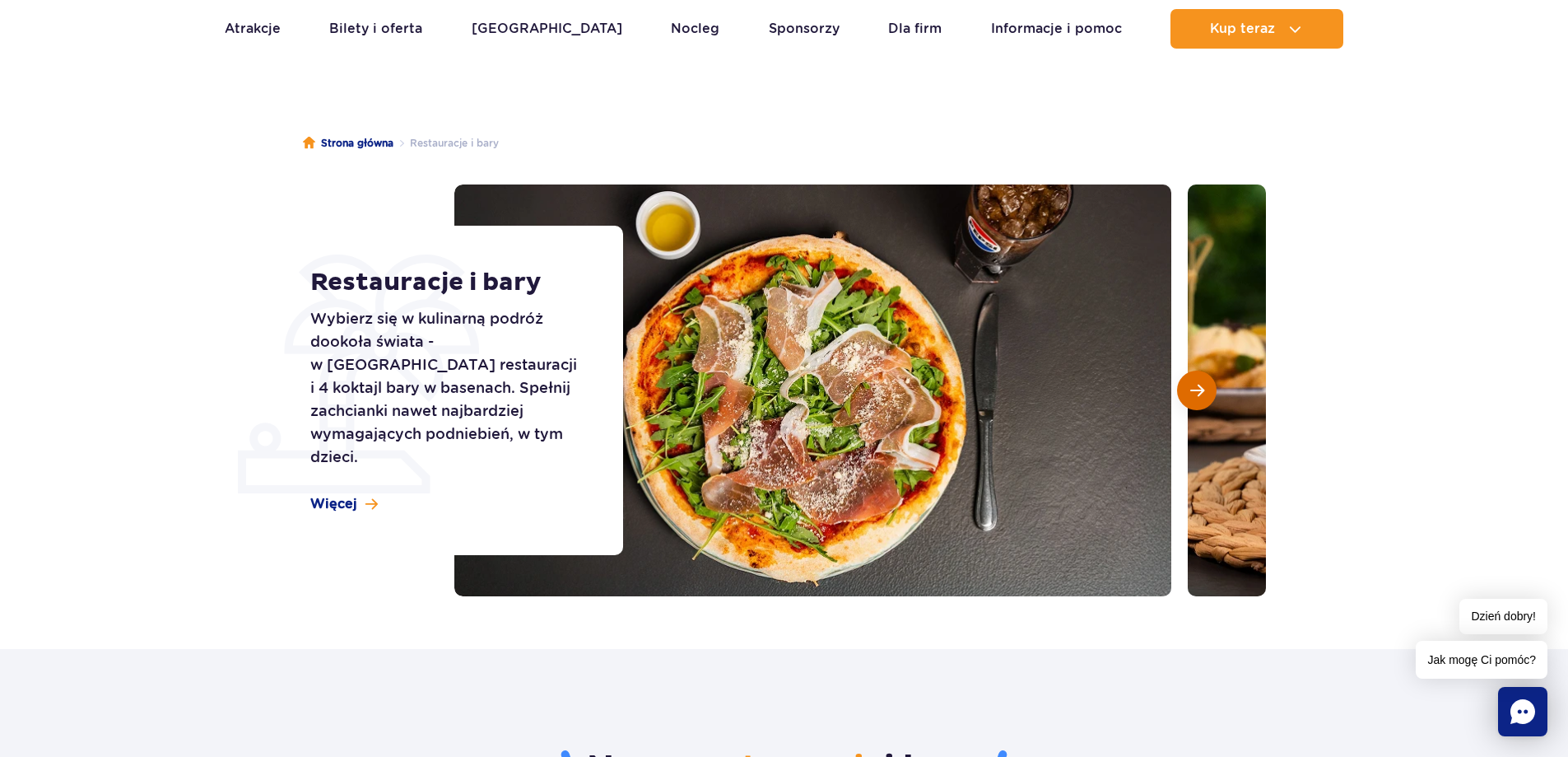
click at [1194, 394] on span "Następny slajd" at bounding box center [1197, 390] width 14 height 15
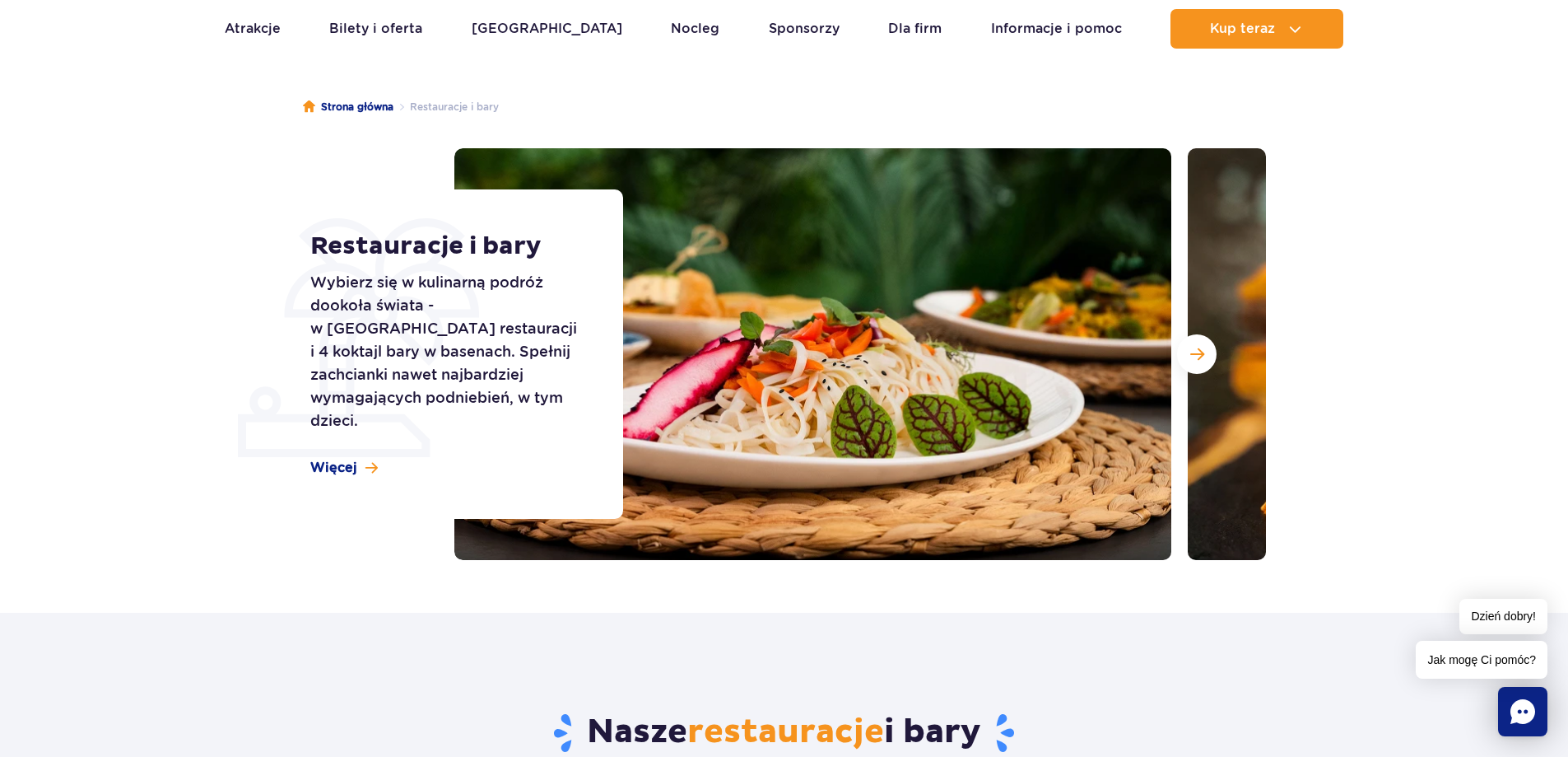
scroll to position [0, 0]
